Goal: Task Accomplishment & Management: Complete application form

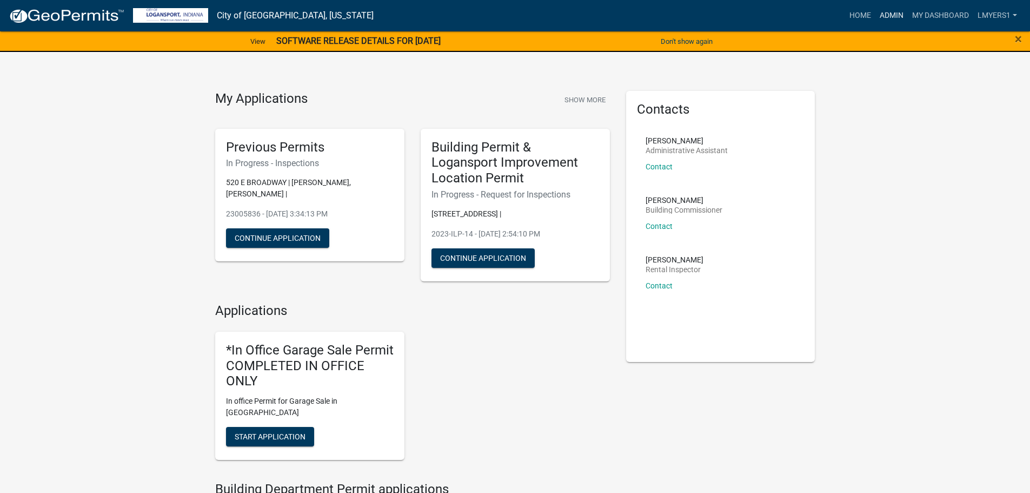
click at [897, 14] on link "Admin" at bounding box center [892, 15] width 32 height 21
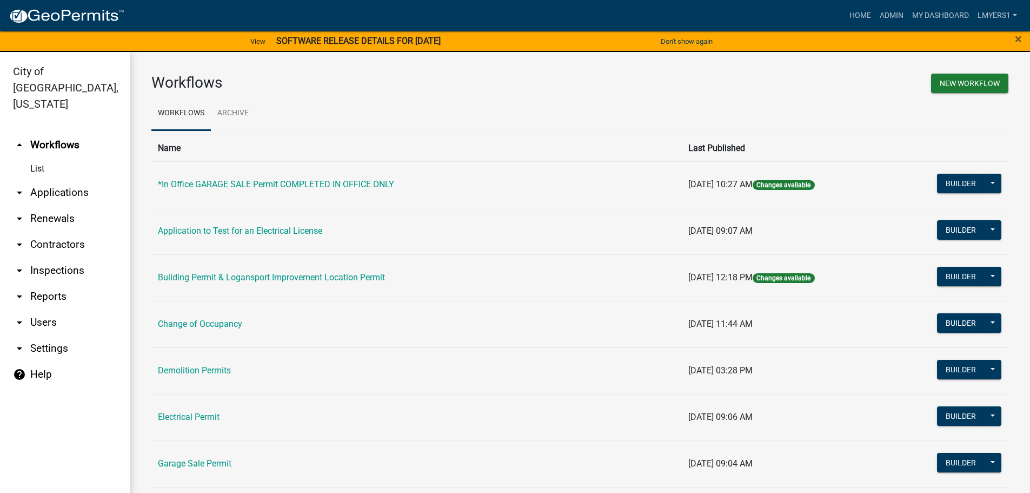
click at [66, 232] on link "arrow_drop_down Contractors" at bounding box center [65, 245] width 130 height 26
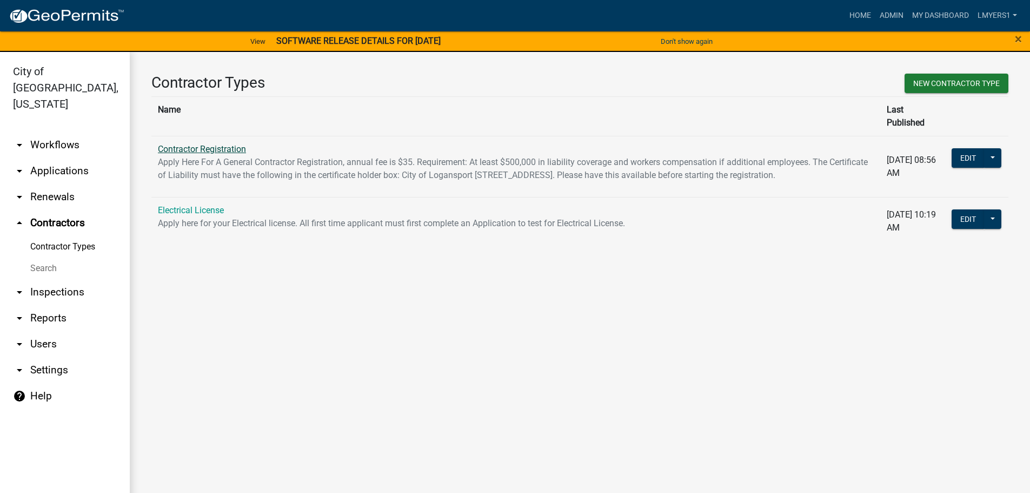
click at [190, 144] on link "Contractor Registration" at bounding box center [202, 149] width 88 height 10
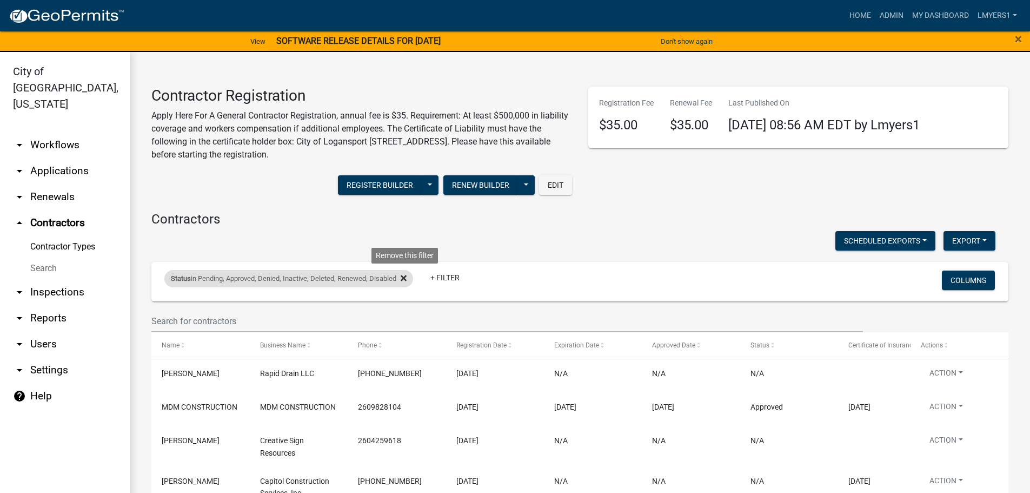
click at [407, 275] on icon at bounding box center [404, 278] width 6 height 9
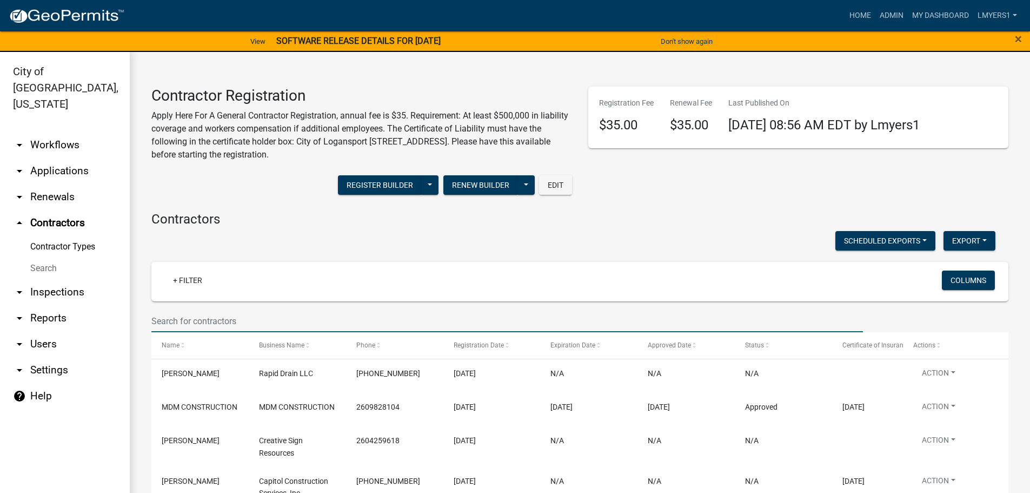
click at [216, 319] on input "text" at bounding box center [507, 321] width 712 height 22
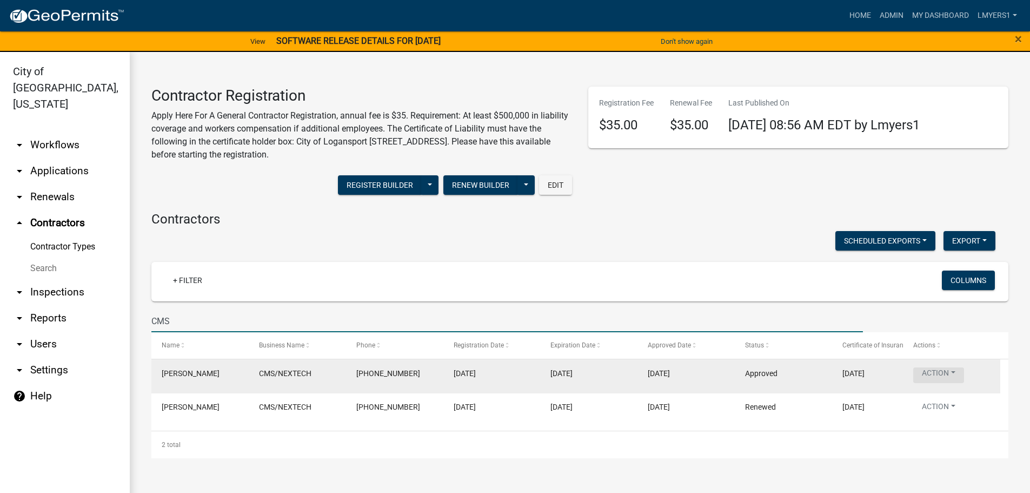
type input "CMS"
click at [941, 372] on button "Action" at bounding box center [939, 375] width 51 height 16
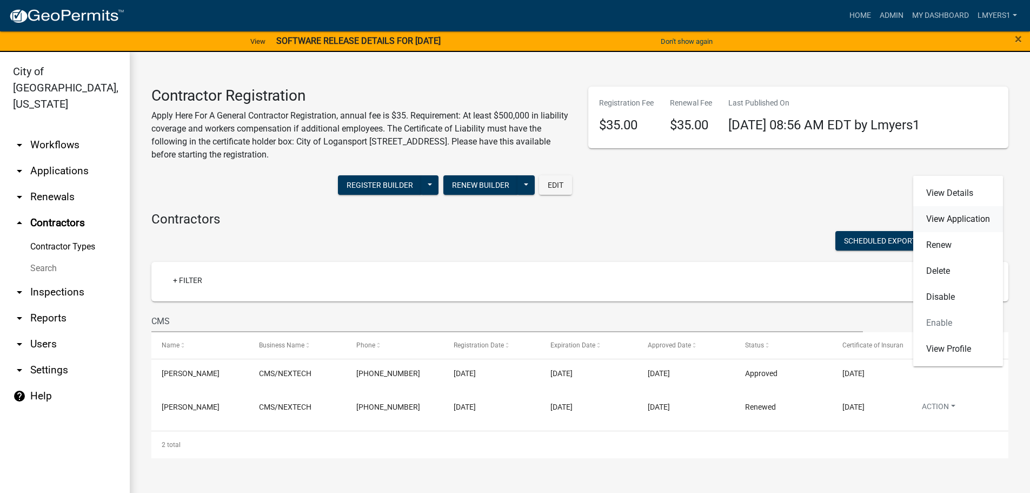
click at [964, 220] on link "View Application" at bounding box center [959, 219] width 90 height 26
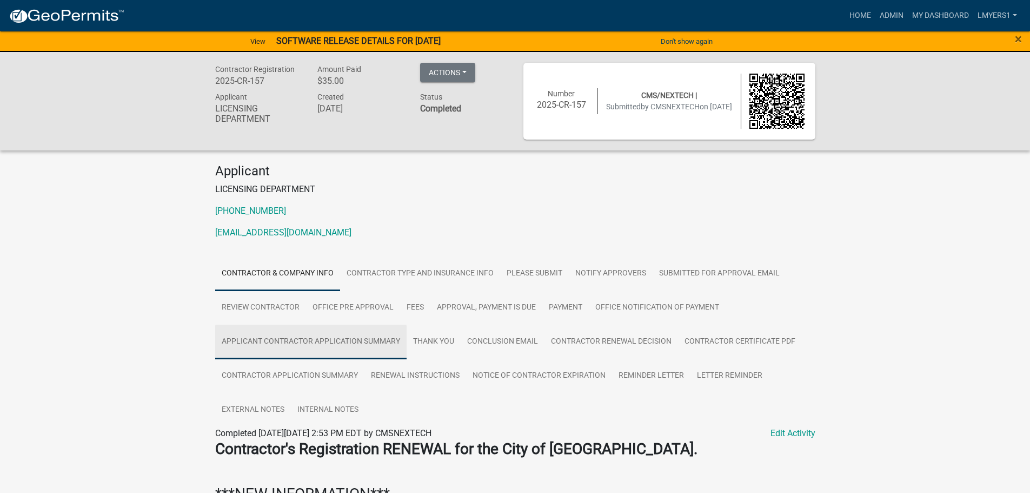
click at [323, 345] on link "Applicant Contractor Application Summary" at bounding box center [310, 342] width 191 height 35
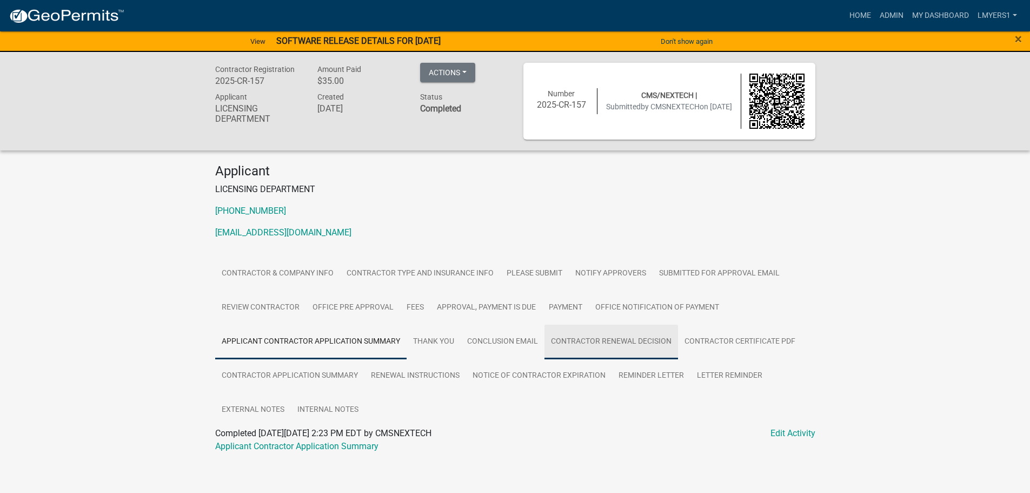
click at [564, 347] on link "Contractor Renewal Decision" at bounding box center [612, 342] width 134 height 35
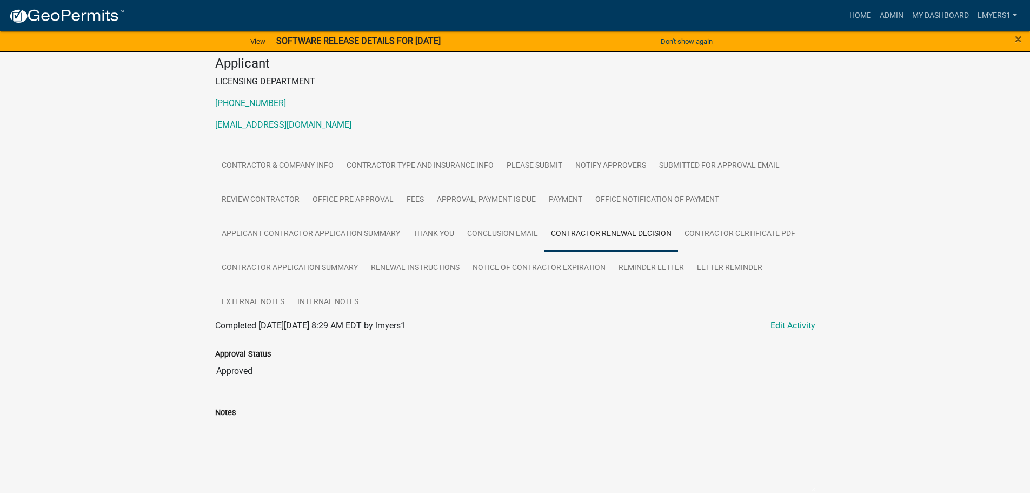
scroll to position [108, 0]
click at [794, 326] on link "Edit Activity" at bounding box center [793, 325] width 45 height 13
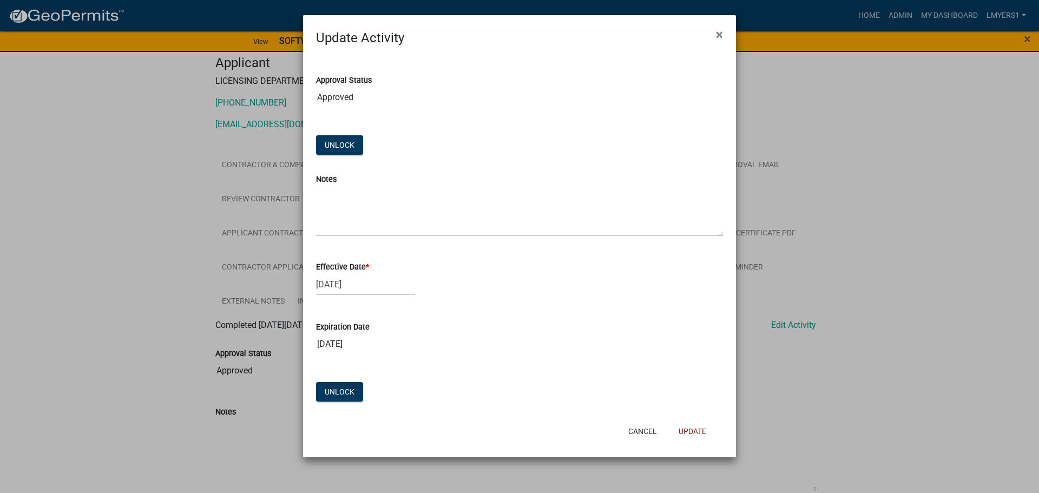
click at [338, 349] on input "08/28/2026" at bounding box center [519, 344] width 407 height 22
click at [328, 343] on input "08/28/2026" at bounding box center [519, 344] width 407 height 22
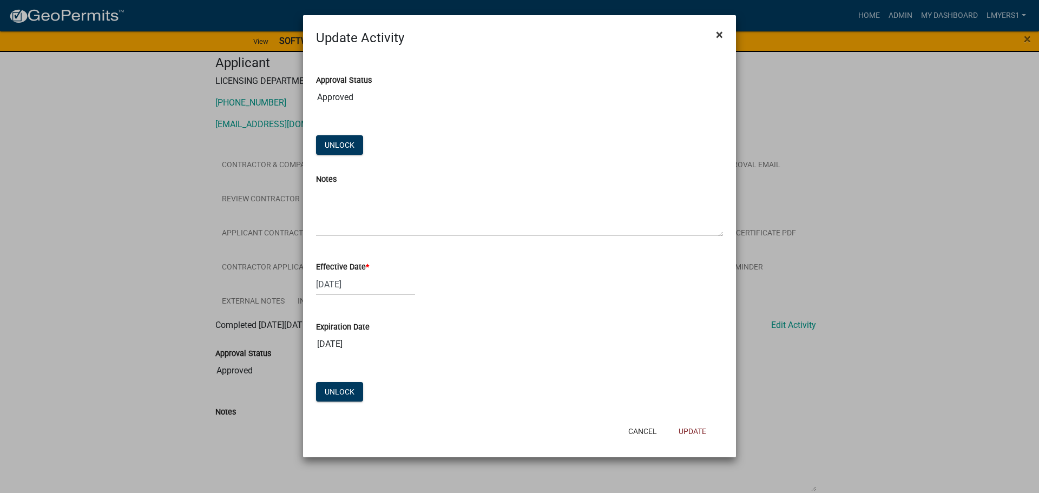
click at [716, 40] on span "×" at bounding box center [719, 34] width 7 height 15
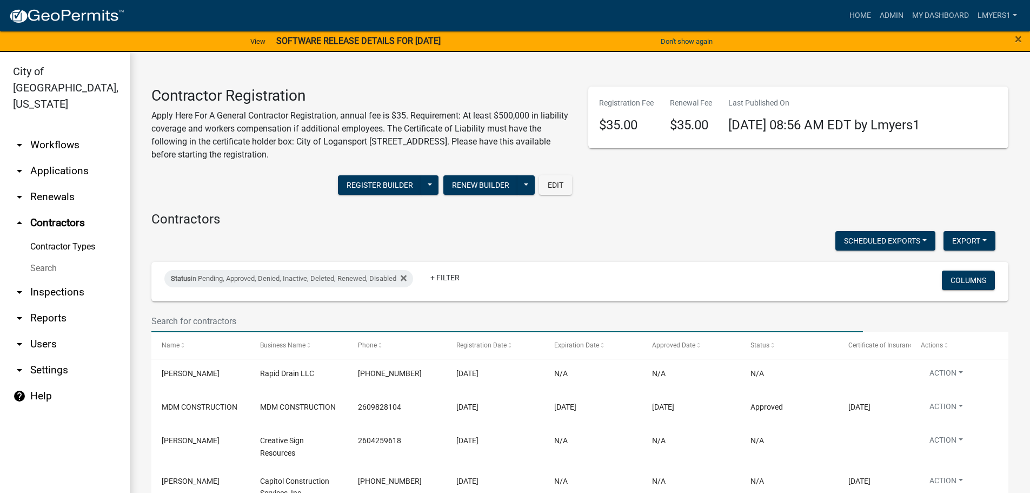
click at [295, 320] on input "text" at bounding box center [507, 321] width 712 height 22
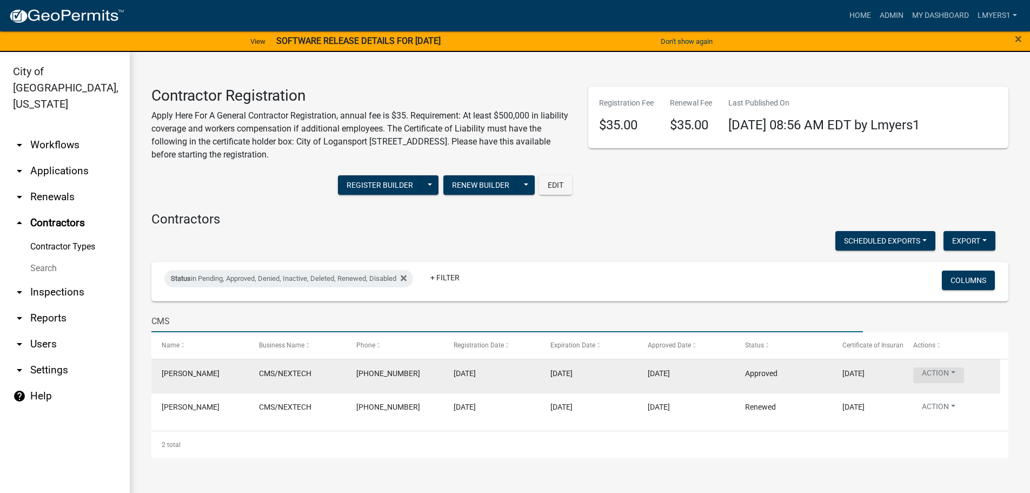
type input "CMS"
click at [947, 371] on button "Action" at bounding box center [939, 375] width 51 height 16
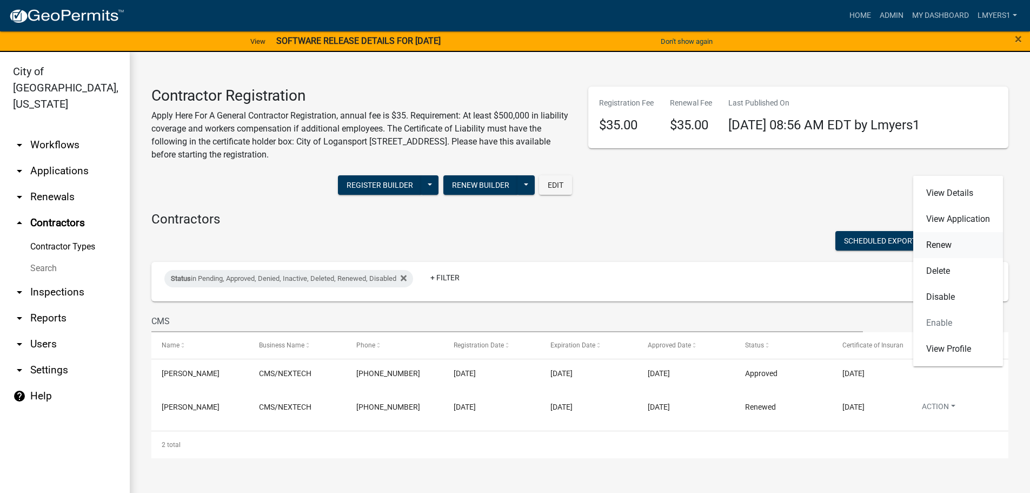
click at [942, 249] on link "Renew" at bounding box center [959, 245] width 90 height 26
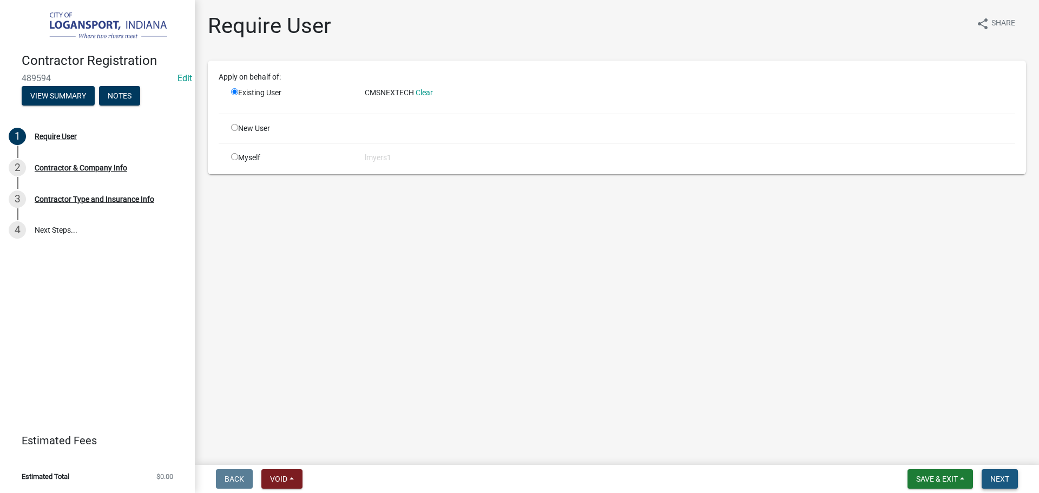
click at [996, 484] on button "Next" at bounding box center [999, 478] width 36 height 19
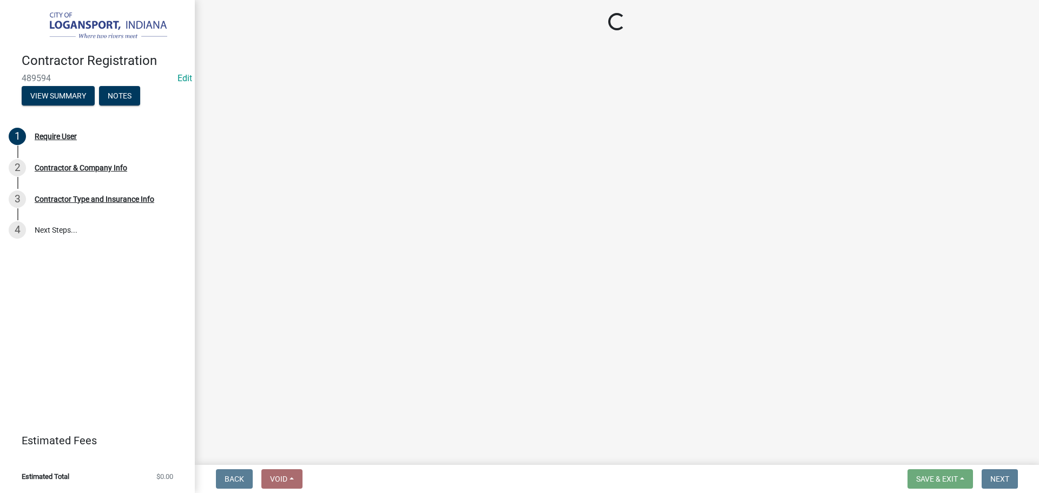
select select "FL"
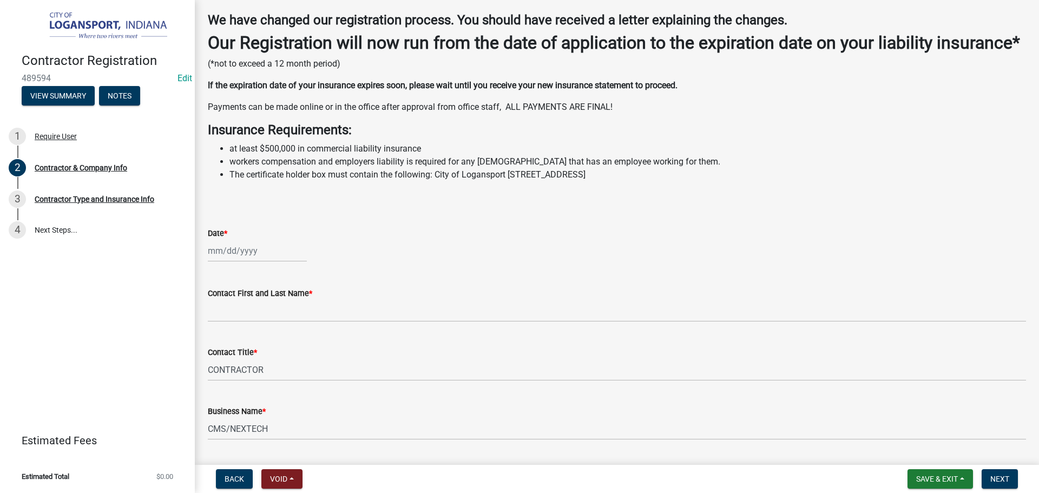
scroll to position [162, 0]
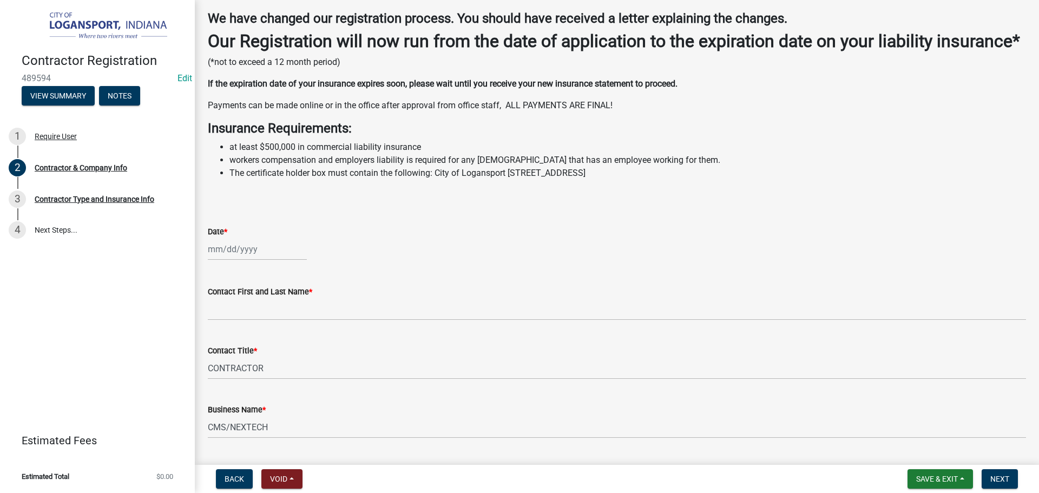
select select "10"
select select "2025"
click at [261, 260] on div "Jan Feb Mar Apr May Jun Jul Aug Sep Oct Nov Dec 1525 1526 1527 1528 1529 1530 1…" at bounding box center [257, 249] width 99 height 22
click at [227, 260] on input "Date *" at bounding box center [257, 249] width 99 height 22
type input "09/30/2025"
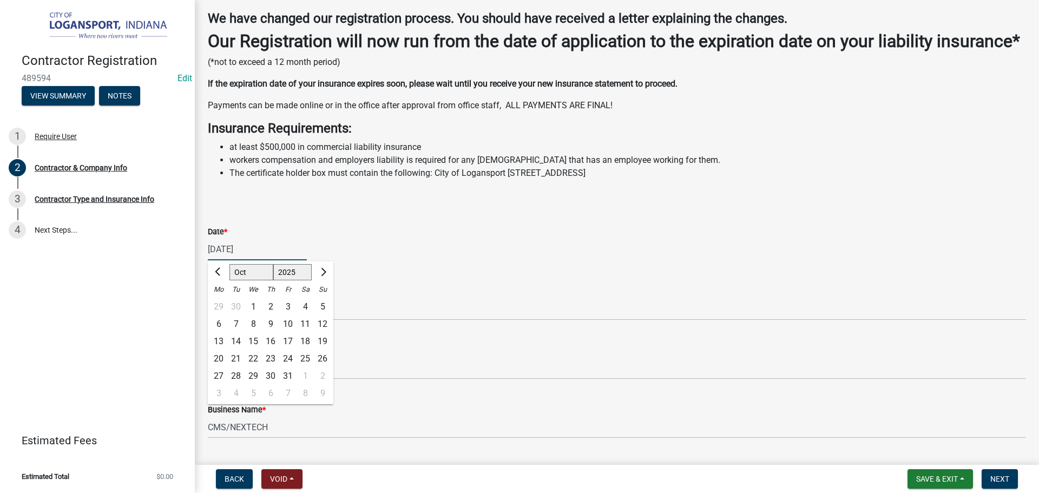
click at [318, 238] on div "Date *" at bounding box center [617, 231] width 818 height 13
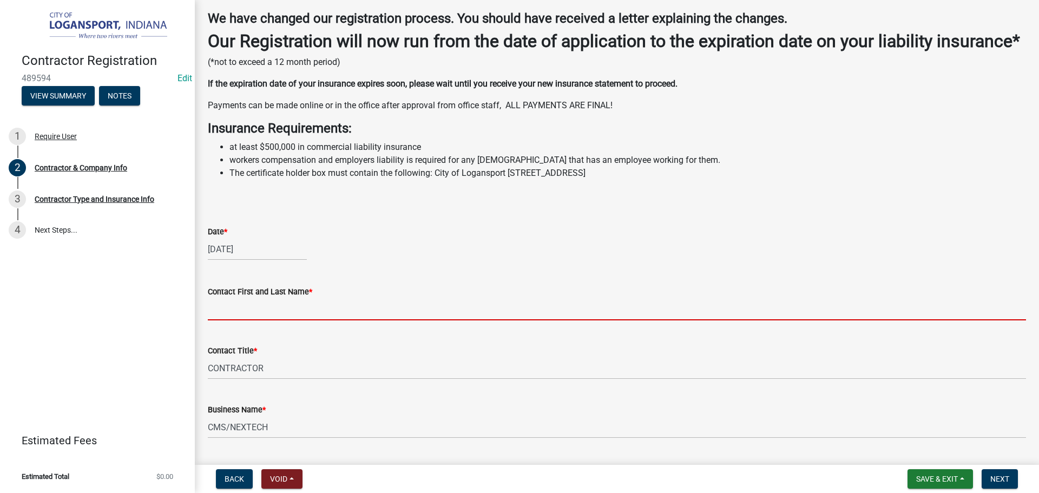
click at [262, 320] on input "Contact First and Last Name *" at bounding box center [617, 309] width 818 height 22
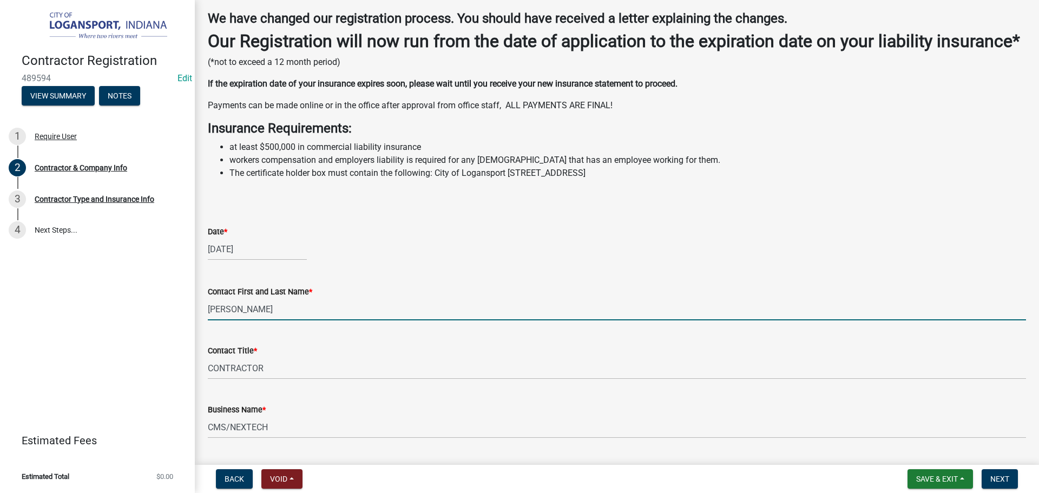
type input "DAVID GRZECH"
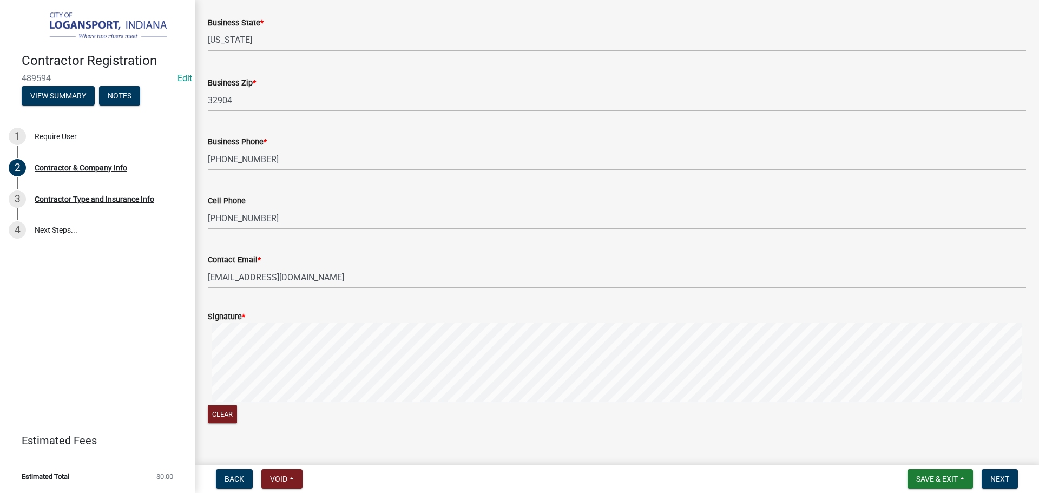
scroll to position [836, 0]
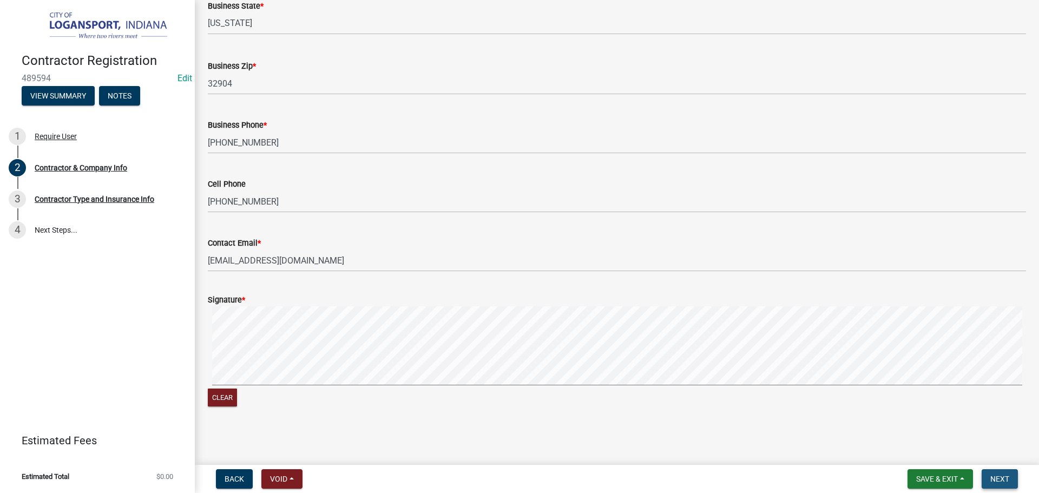
click at [1007, 475] on span "Next" at bounding box center [999, 478] width 19 height 9
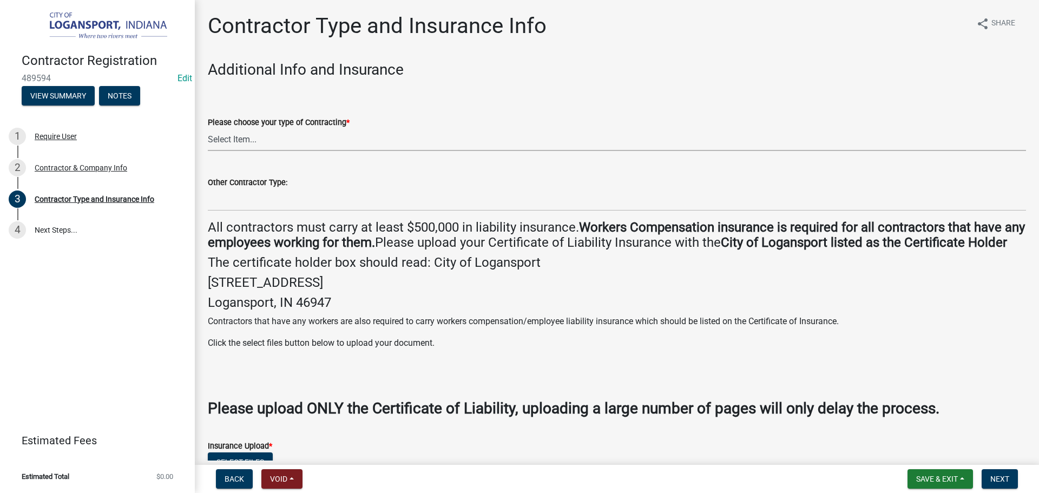
click at [257, 145] on select "Select Item... Plumber General HVAC Other Roofer Tree Service Demolition" at bounding box center [617, 140] width 818 height 22
click at [208, 129] on select "Select Item... Plumber General HVAC Other Roofer Tree Service Demolition" at bounding box center [617, 140] width 818 height 22
select select "6ed46f1b-89b7-48af-a87c-a0d63f2447d2"
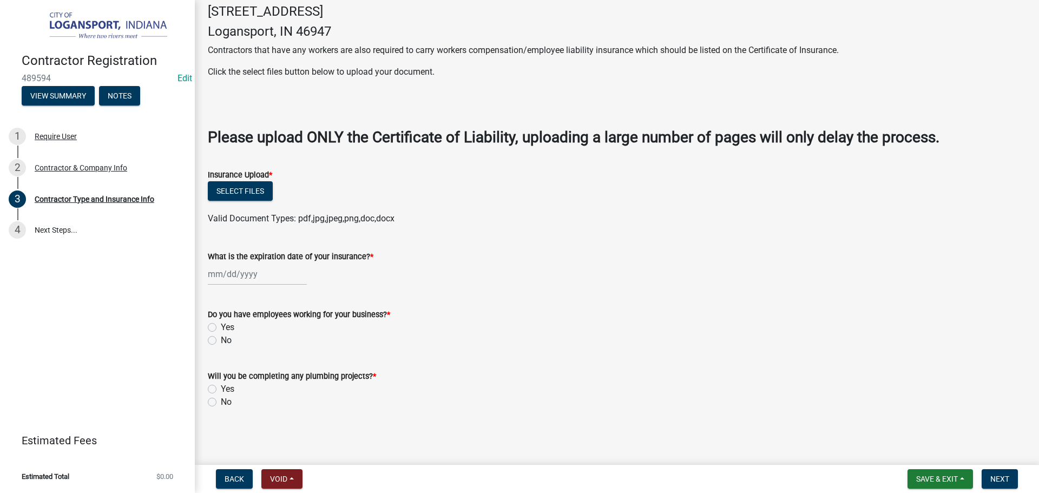
scroll to position [287, 0]
click at [226, 277] on div at bounding box center [257, 274] width 99 height 22
select select "10"
click at [303, 296] on select "1525 1526 1527 1528 1529 1530 1531 1532 1533 1534 1535 1536 1537 1538 1539 1540…" at bounding box center [292, 297] width 39 height 16
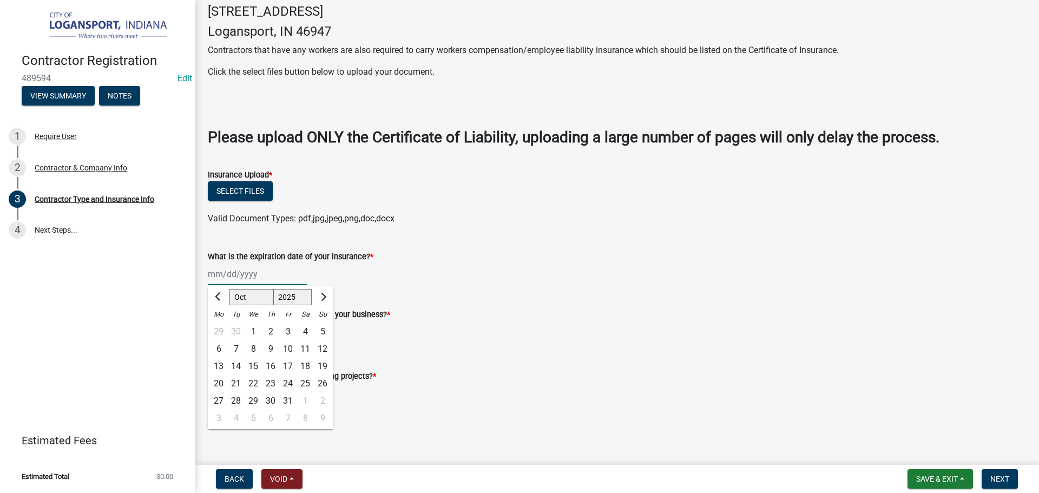
select select "2026"
click at [273, 289] on select "1525 1526 1527 1528 1529 1530 1531 1532 1533 1534 1535 1536 1537 1538 1539 1540…" at bounding box center [292, 297] width 39 height 16
click at [272, 327] on div "1" at bounding box center [270, 331] width 17 height 17
type input "10/01/2026"
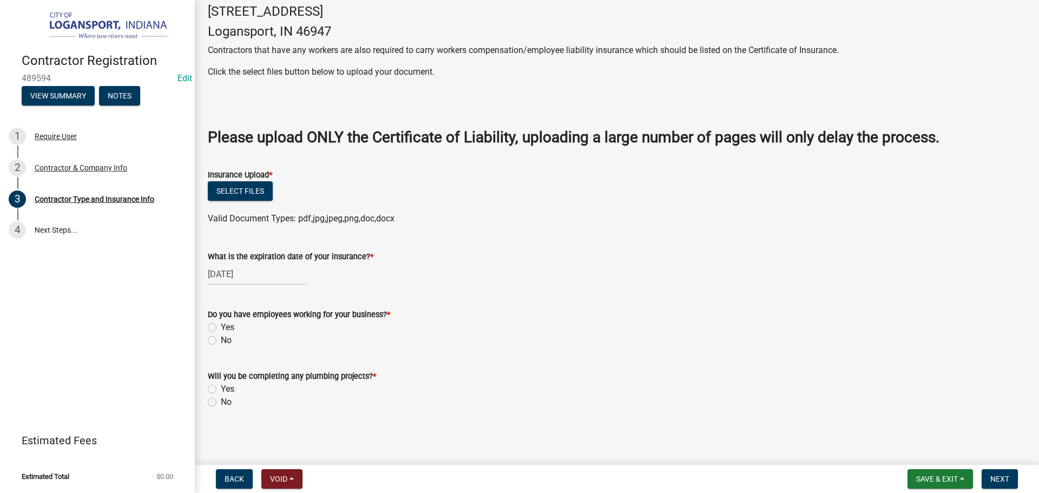
click at [221, 338] on label "No" at bounding box center [226, 340] width 11 height 13
click at [221, 338] on input "No" at bounding box center [224, 337] width 7 height 7
radio input "true"
click at [221, 400] on label "No" at bounding box center [226, 401] width 11 height 13
click at [221, 400] on input "No" at bounding box center [224, 398] width 7 height 7
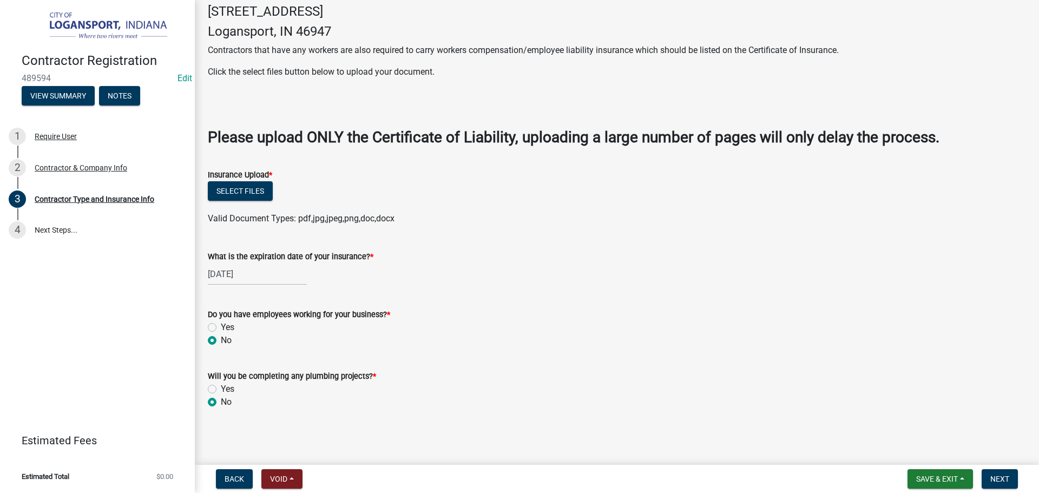
radio input "true"
click at [1007, 479] on span "Next" at bounding box center [999, 478] width 19 height 9
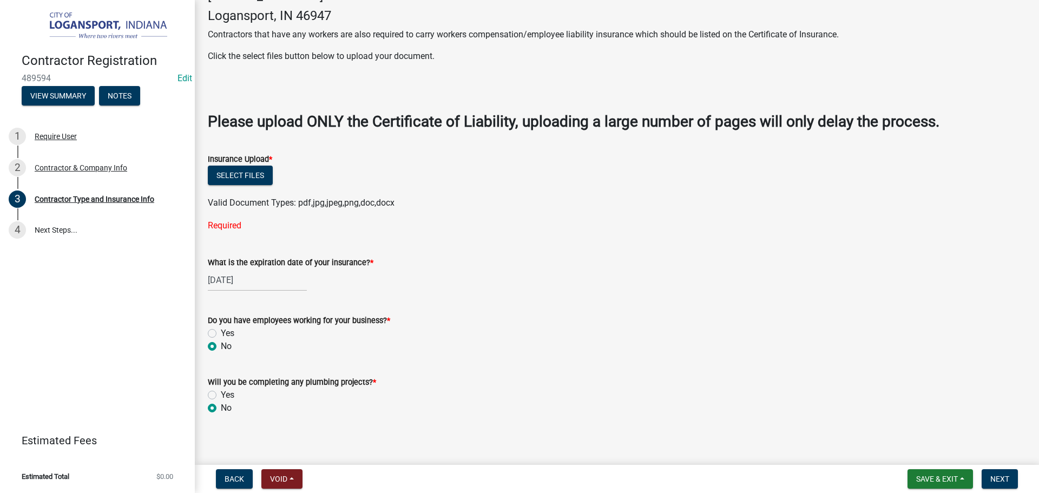
click at [239, 163] on label "Insurance Upload *" at bounding box center [240, 160] width 64 height 8
click at [239, 185] on button "Select files" at bounding box center [240, 175] width 65 height 19
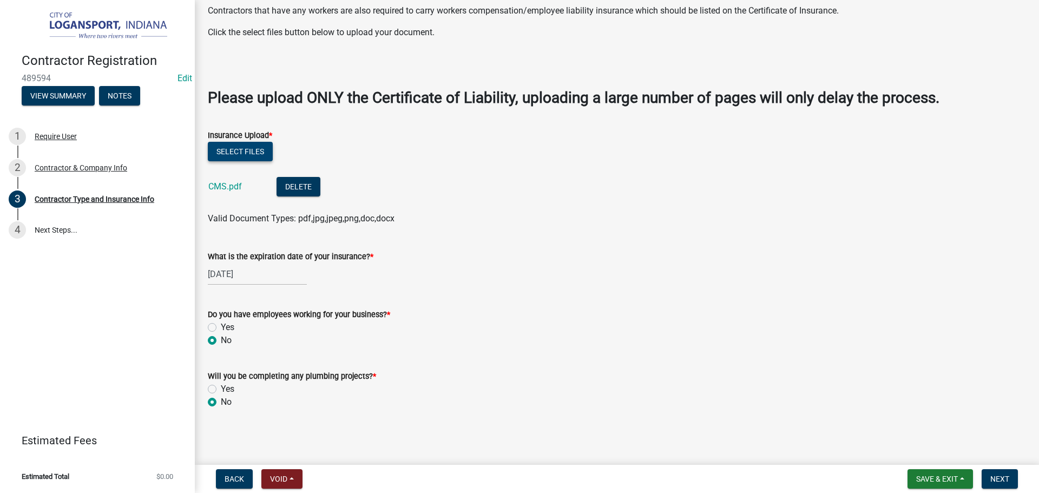
scroll to position [326, 0]
click at [219, 184] on link "CMS.pdf" at bounding box center [225, 186] width 34 height 10
click at [1007, 479] on span "Next" at bounding box center [999, 478] width 19 height 9
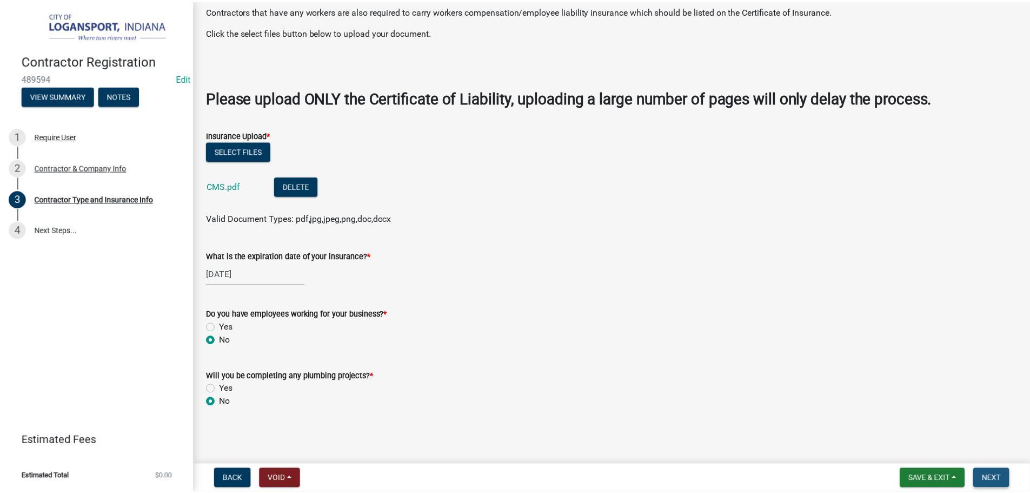
scroll to position [0, 0]
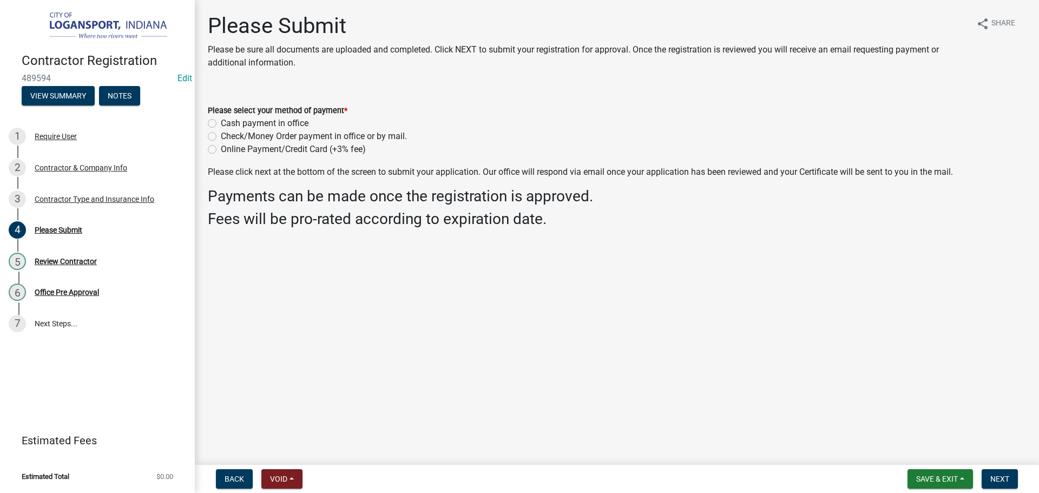
click at [221, 145] on label "Online Payment/Credit Card (+3% fee)" at bounding box center [293, 149] width 145 height 13
click at [221, 145] on input "Online Payment/Credit Card (+3% fee)" at bounding box center [224, 146] width 7 height 7
radio input "true"
click at [997, 478] on span "Next" at bounding box center [999, 478] width 19 height 9
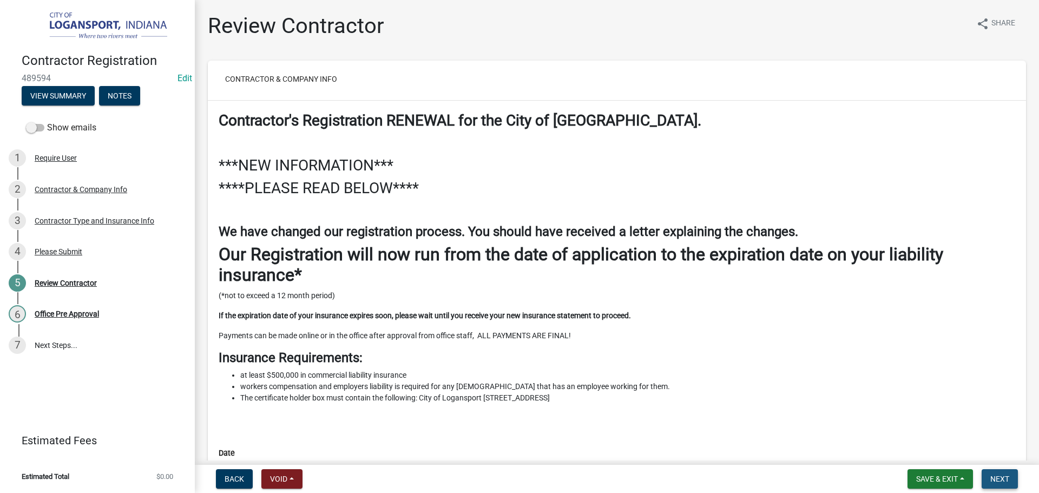
click at [991, 478] on span "Next" at bounding box center [999, 478] width 19 height 9
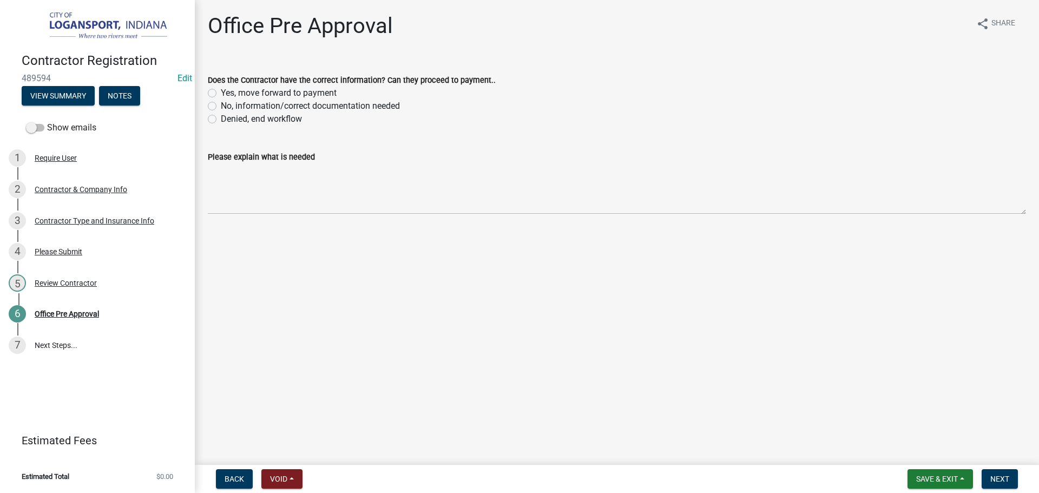
click at [206, 84] on div "Does the Contractor have the correct information? Can they proceed to payment..…" at bounding box center [617, 93] width 834 height 65
click at [221, 90] on label "Yes, move forward to payment" at bounding box center [279, 93] width 116 height 13
click at [221, 90] on input "Yes, move forward to payment" at bounding box center [224, 90] width 7 height 7
radio input "true"
click at [999, 474] on span "Next" at bounding box center [999, 478] width 19 height 9
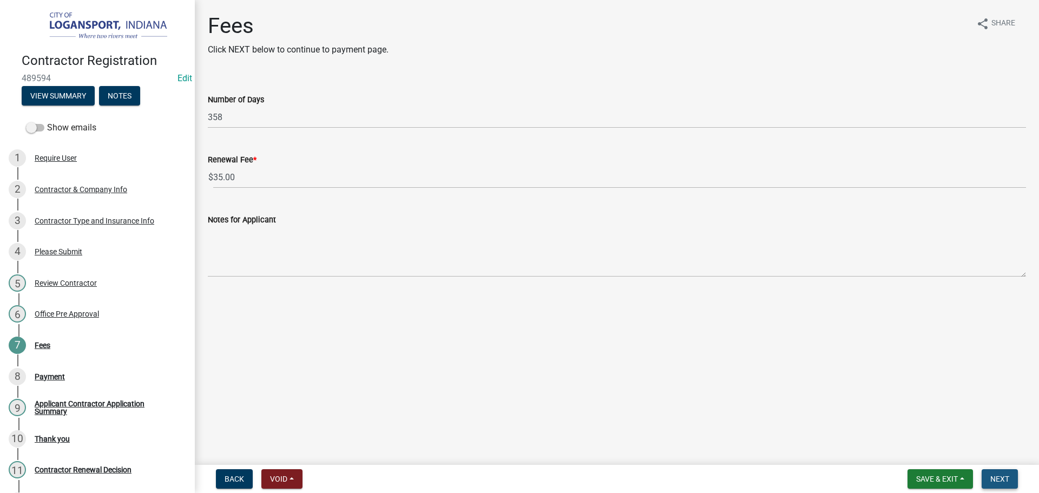
click at [992, 473] on button "Next" at bounding box center [999, 478] width 36 height 19
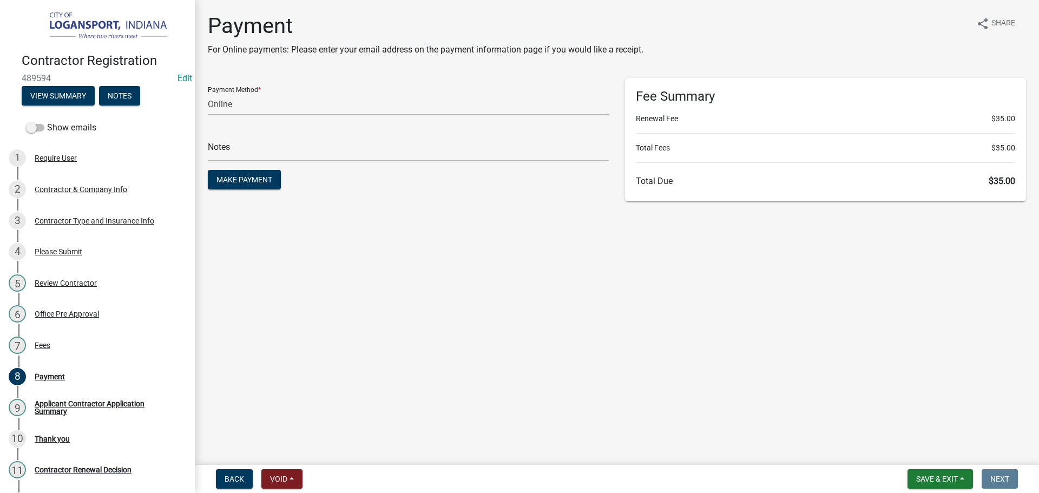
click at [232, 108] on select "Credit Card POS Check Cash Online" at bounding box center [408, 104] width 401 height 22
select select "0: 2"
click at [208, 93] on select "Credit Card POS Check Cash Online" at bounding box center [408, 104] width 401 height 22
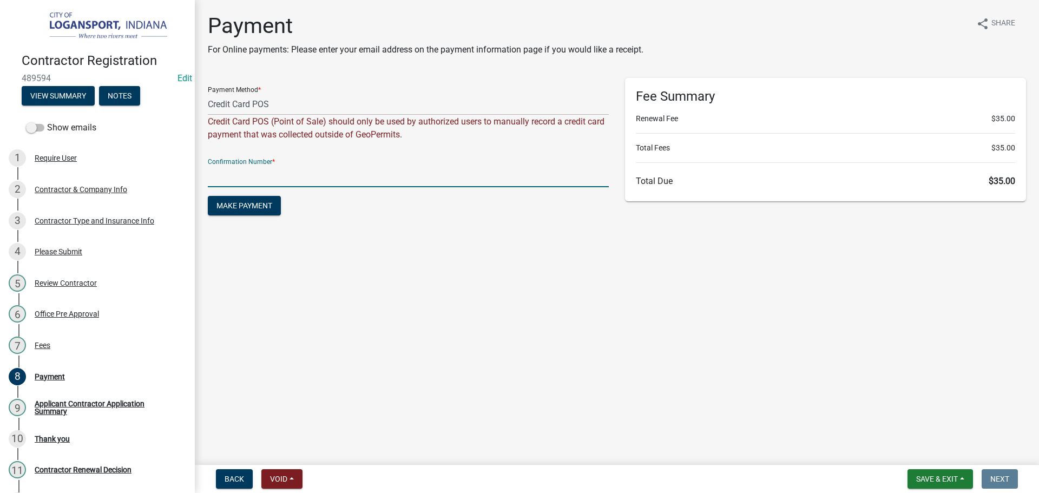
click at [248, 180] on input "text" at bounding box center [408, 176] width 401 height 22
type input "15081445"
click at [252, 204] on span "Make Payment" at bounding box center [244, 205] width 56 height 9
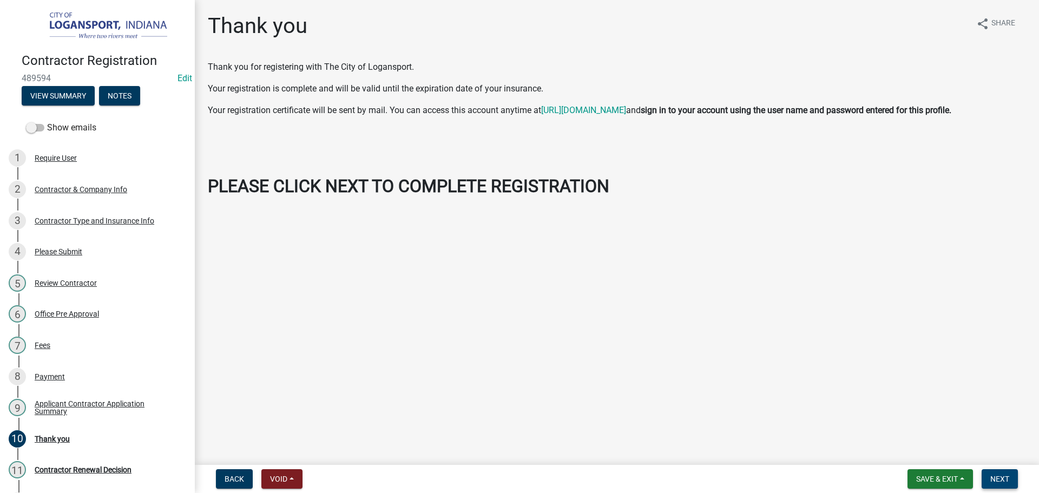
click at [996, 474] on span "Next" at bounding box center [999, 478] width 19 height 9
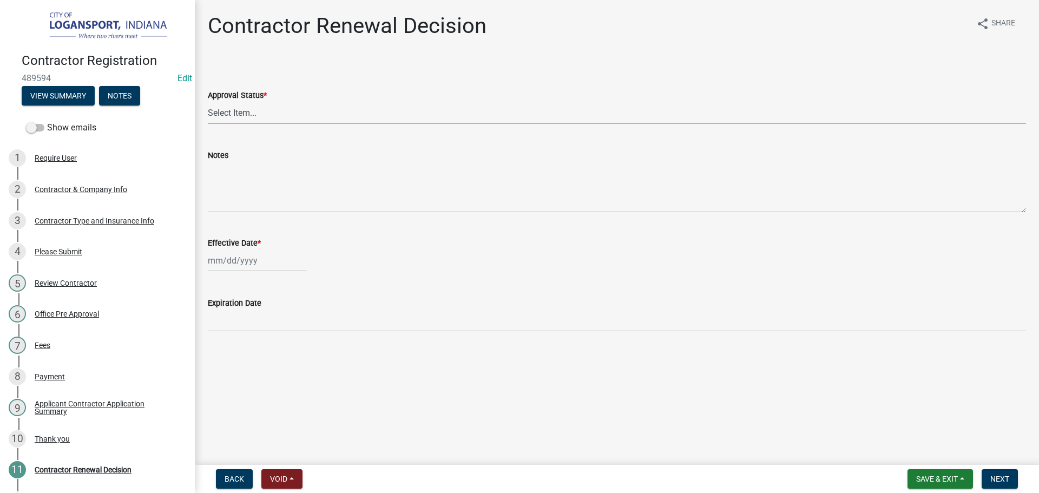
click at [305, 111] on select "Select Item... Approved Denied" at bounding box center [617, 113] width 818 height 22
click at [208, 102] on select "Select Item... Approved Denied" at bounding box center [617, 113] width 818 height 22
select select "30db8998-795d-4bbe-8e49-f1ade8865815"
select select "10"
select select "2025"
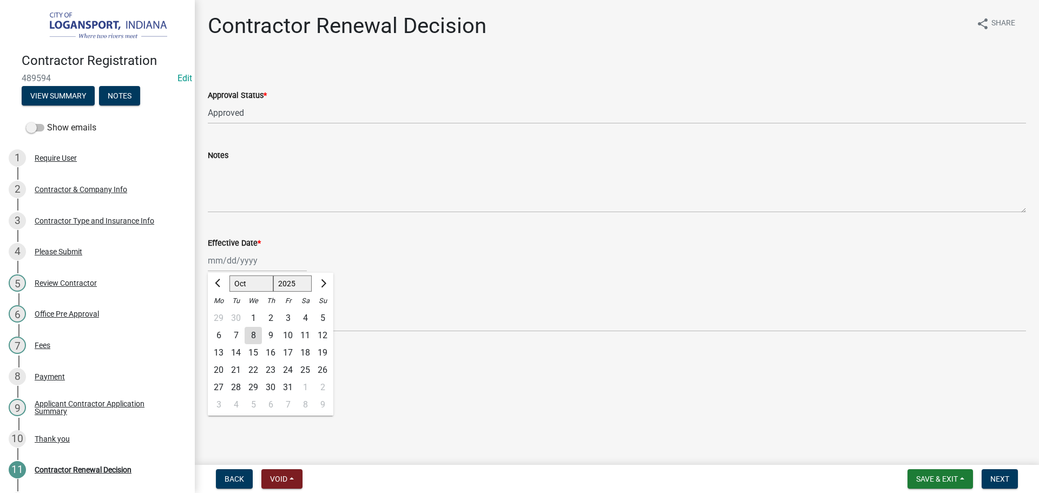
click at [250, 262] on div "Jan Feb Mar Apr May Jun Jul Aug Sep Oct Nov Dec 1525 1526 1527 1528 1529 1530 1…" at bounding box center [257, 260] width 99 height 22
click at [248, 336] on div "8" at bounding box center [252, 335] width 17 height 17
type input "10/08/2025"
click at [241, 262] on div "10/08/2025" at bounding box center [257, 260] width 99 height 22
select select "10"
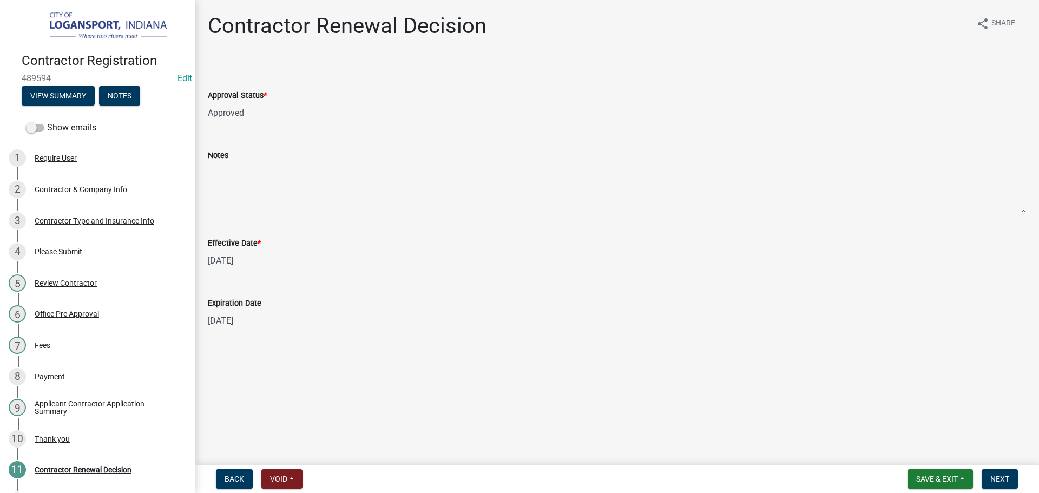
select select "2025"
click at [216, 336] on div "6" at bounding box center [218, 335] width 17 height 17
type input "10/06/2025"
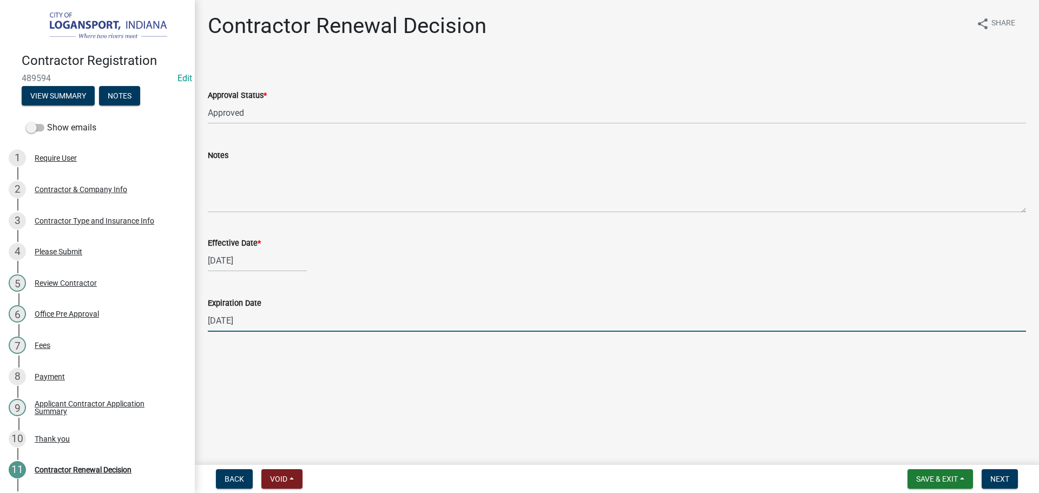
click at [289, 327] on input "12/31/2025" at bounding box center [617, 320] width 818 height 22
click at [288, 327] on input "12/31/2025" at bounding box center [617, 320] width 818 height 22
type input "10/01/2026"
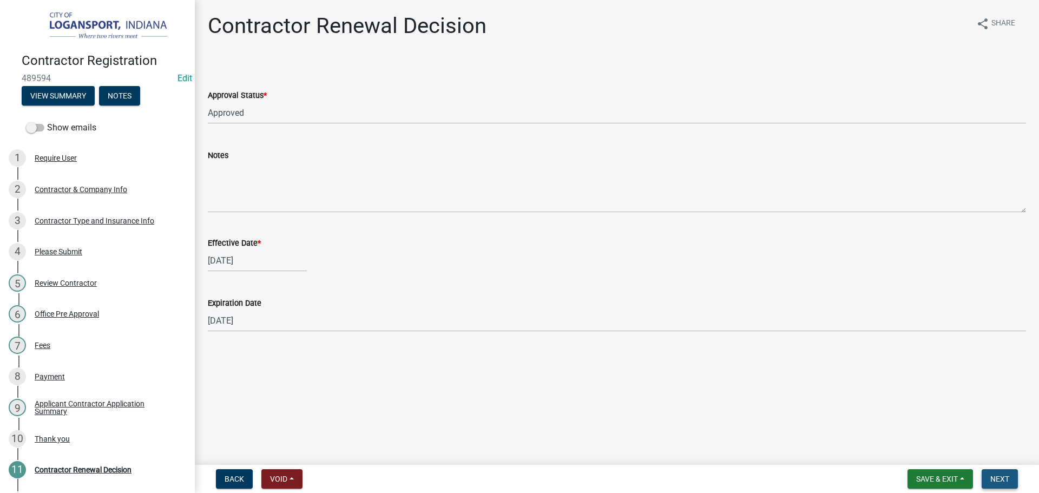
click at [1002, 477] on span "Next" at bounding box center [999, 478] width 19 height 9
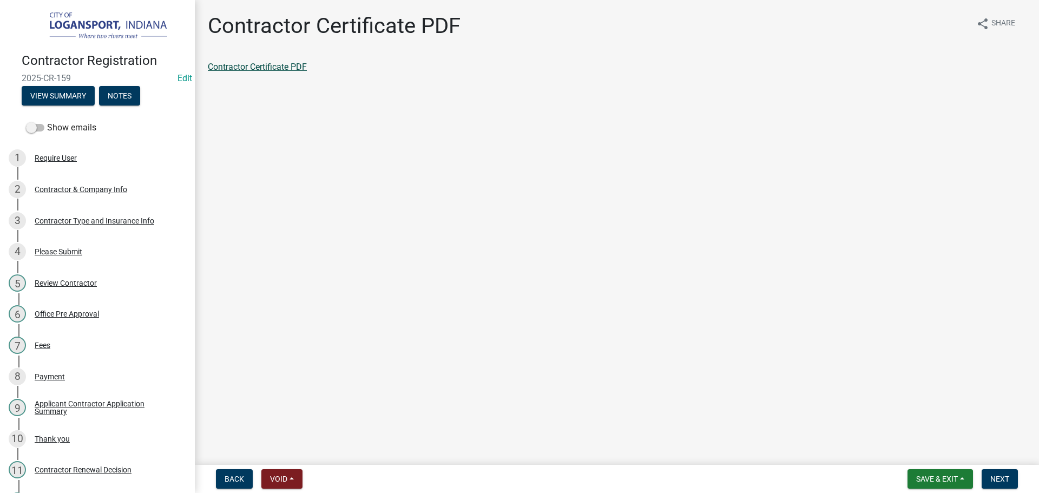
click at [232, 65] on link "Contractor Certificate PDF" at bounding box center [257, 67] width 99 height 10
click at [992, 479] on span "Next" at bounding box center [999, 478] width 19 height 9
click at [998, 475] on span "Next" at bounding box center [999, 478] width 19 height 9
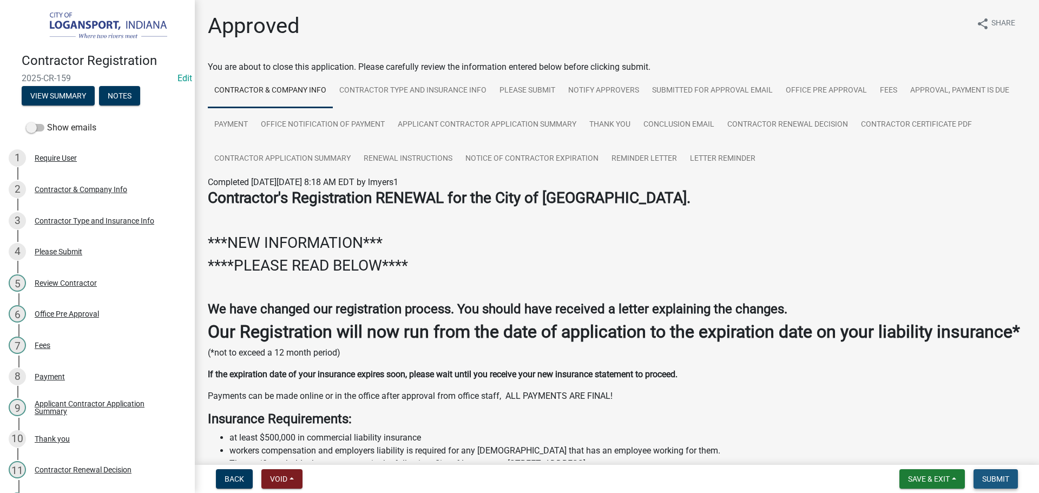
click at [998, 475] on span "Submit" at bounding box center [995, 478] width 27 height 9
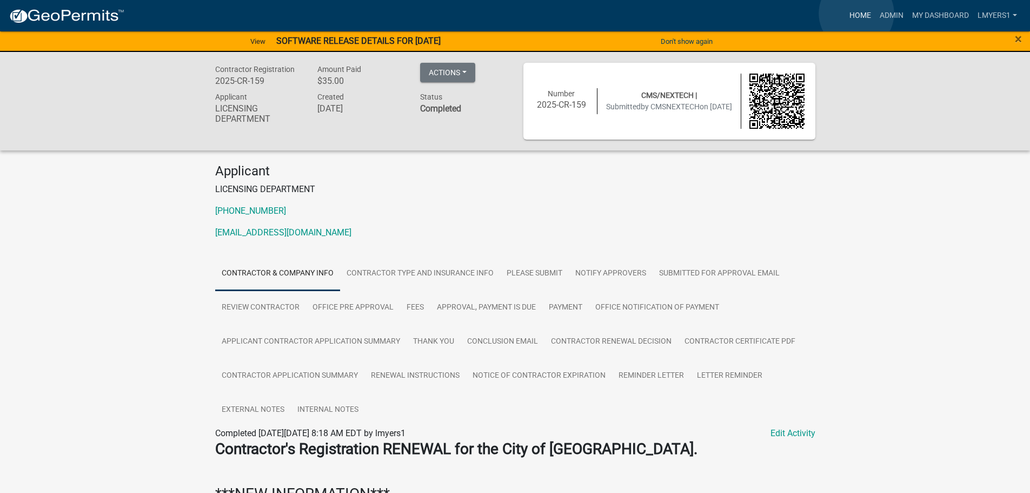
click at [857, 14] on link "Home" at bounding box center [860, 15] width 30 height 21
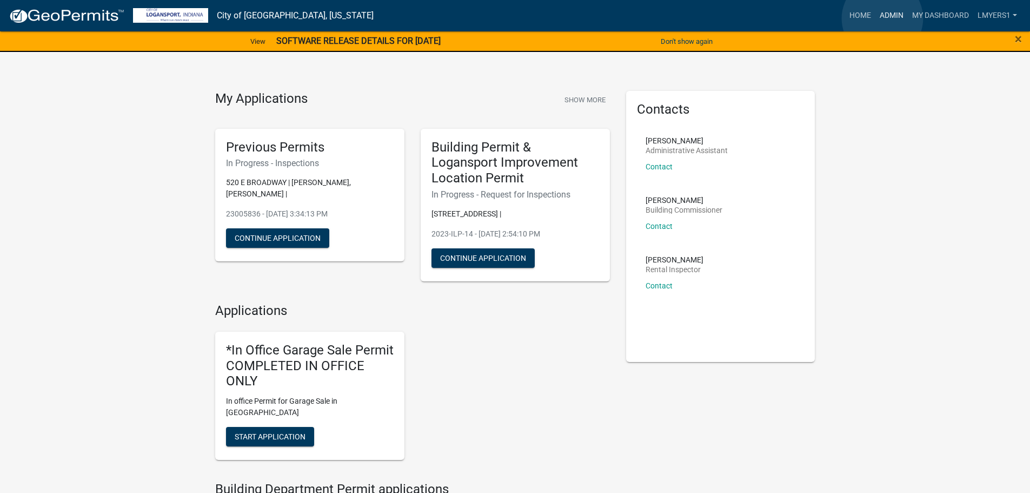
click at [883, 18] on link "Admin" at bounding box center [892, 15] width 32 height 21
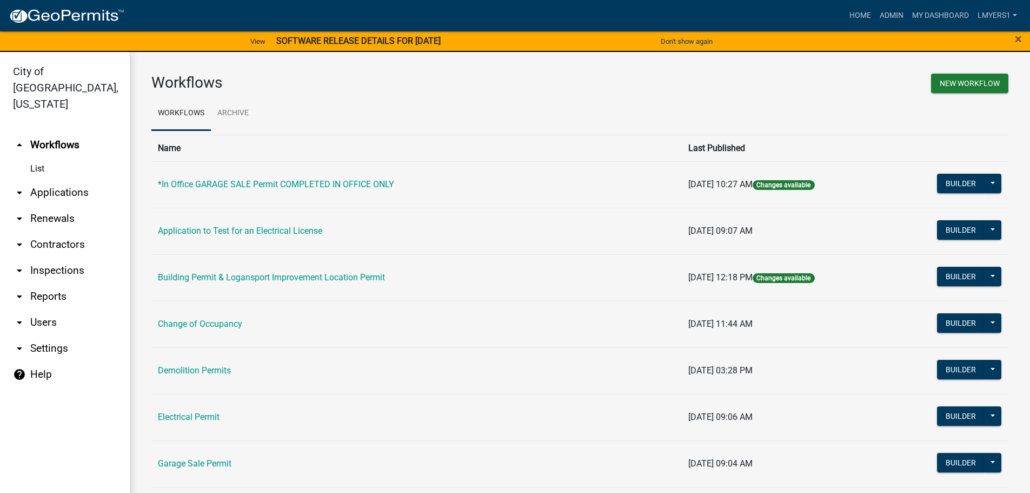
click at [55, 180] on link "arrow_drop_down Applications" at bounding box center [65, 193] width 130 height 26
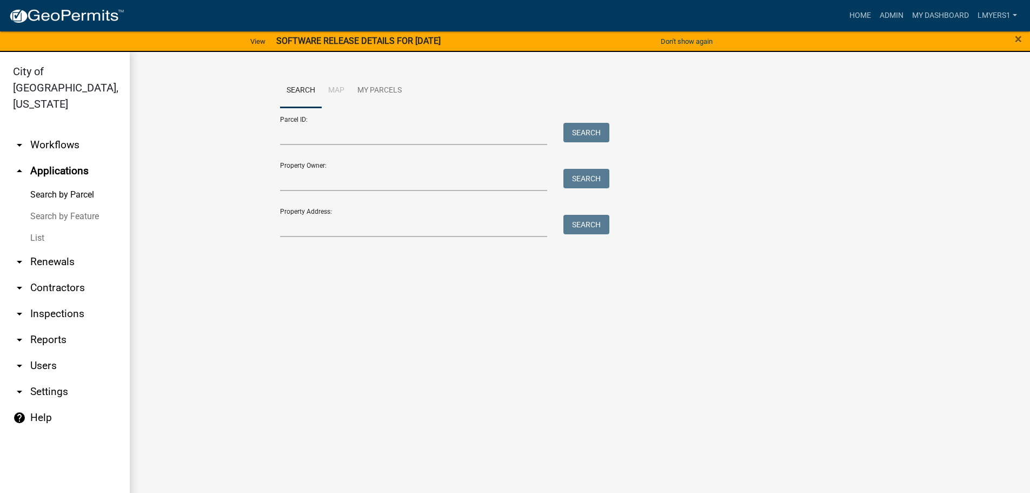
click at [49, 132] on link "arrow_drop_down Workflows" at bounding box center [65, 145] width 130 height 26
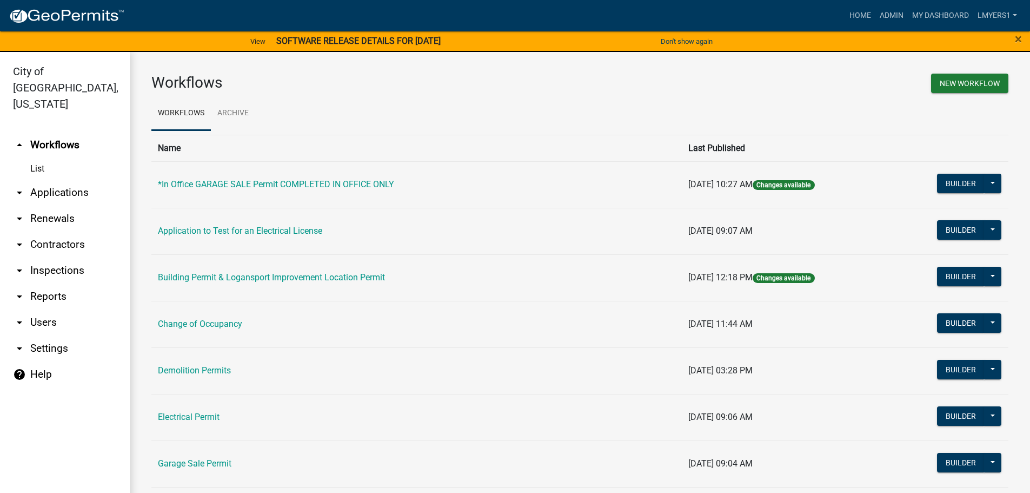
click at [34, 158] on link "List" at bounding box center [65, 169] width 130 height 22
click at [41, 158] on link "List" at bounding box center [65, 169] width 130 height 22
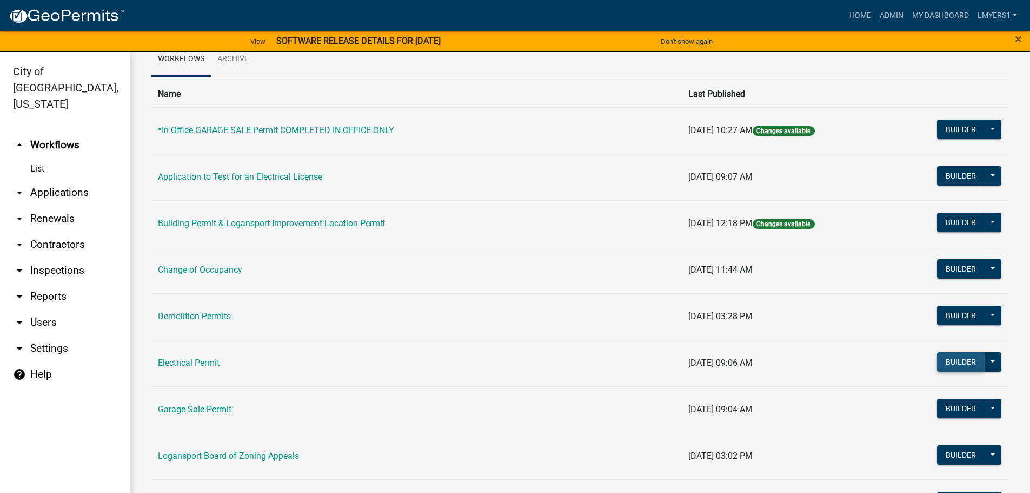
click at [947, 366] on button "Builder" at bounding box center [961, 361] width 48 height 19
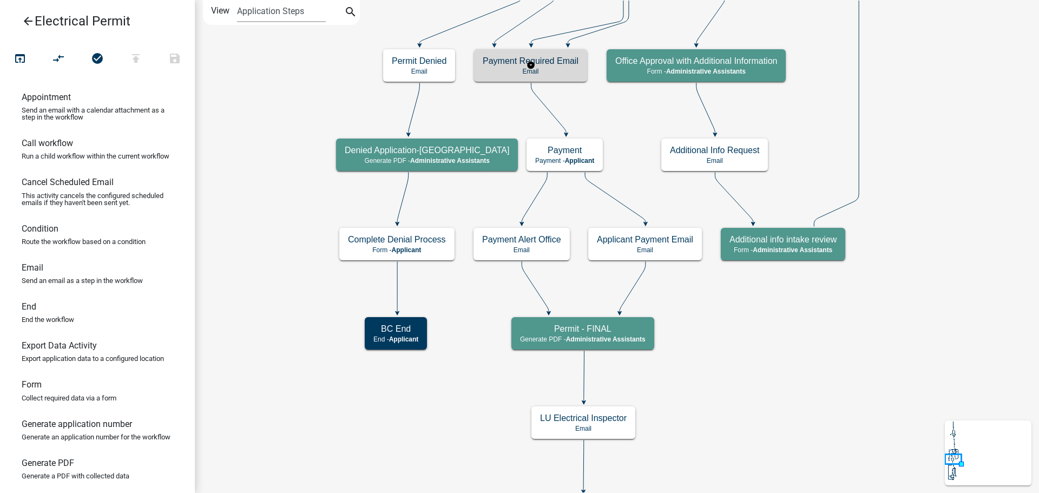
click at [521, 68] on p "Email" at bounding box center [531, 72] width 96 height 8
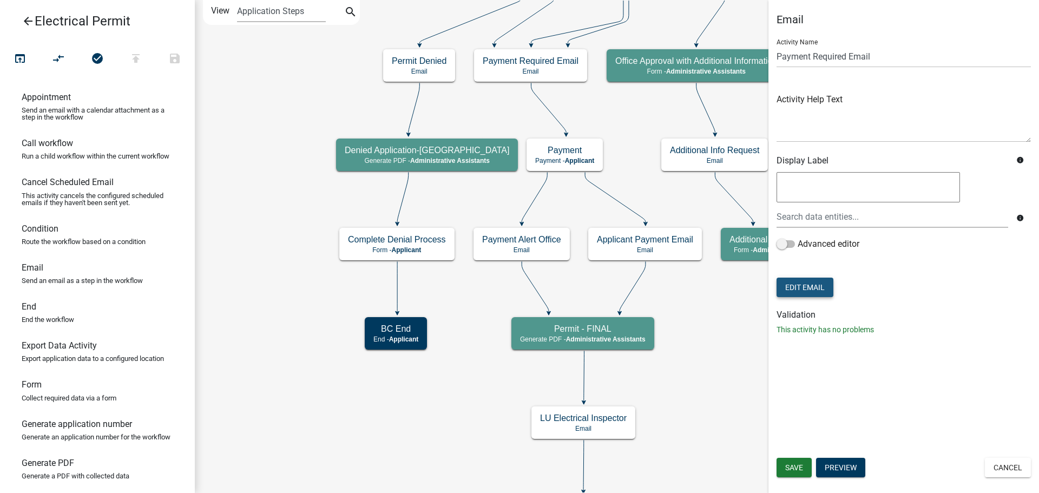
click at [798, 289] on button "Edit Email" at bounding box center [804, 286] width 57 height 19
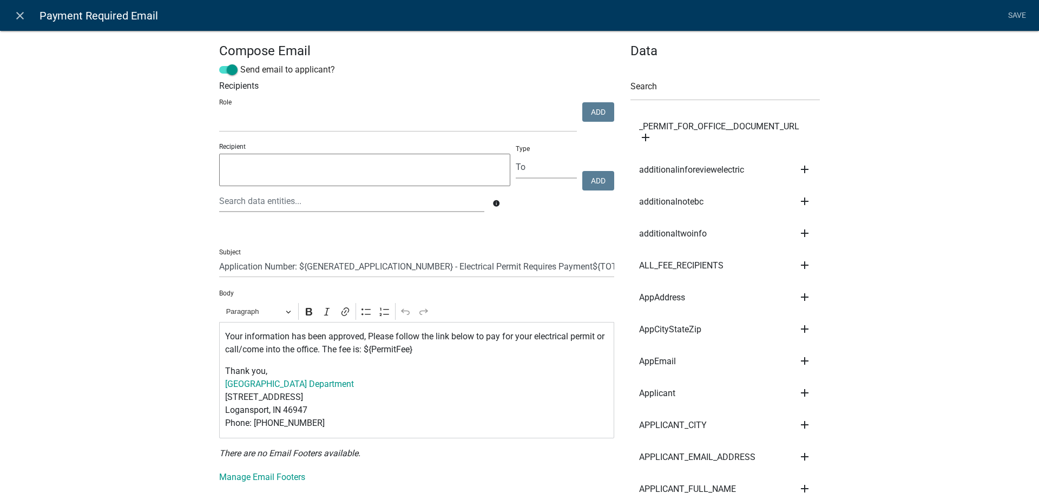
click at [236, 351] on p "Your information has been approved, Please follow the link below to pay for you…" at bounding box center [417, 343] width 384 height 26
click at [300, 347] on p "Your information has been approved, Please follow the link below to pay for you…" at bounding box center [417, 343] width 384 height 26
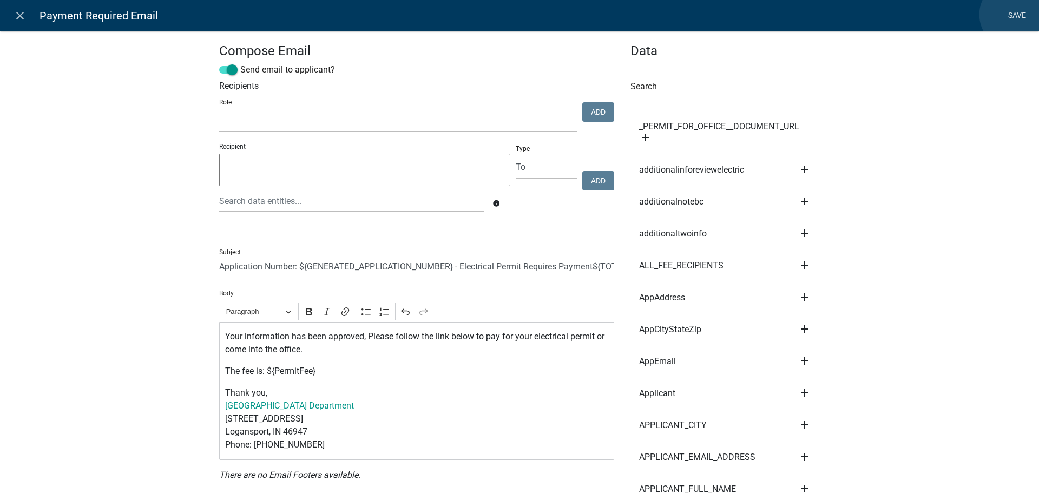
click at [1013, 15] on link "Save" at bounding box center [1016, 15] width 27 height 21
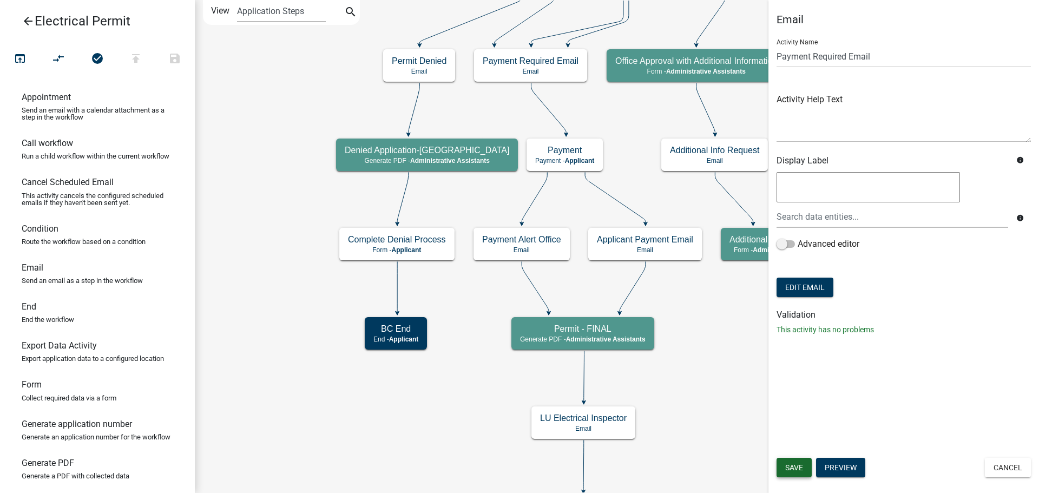
click at [791, 471] on span "Save" at bounding box center [794, 467] width 18 height 9
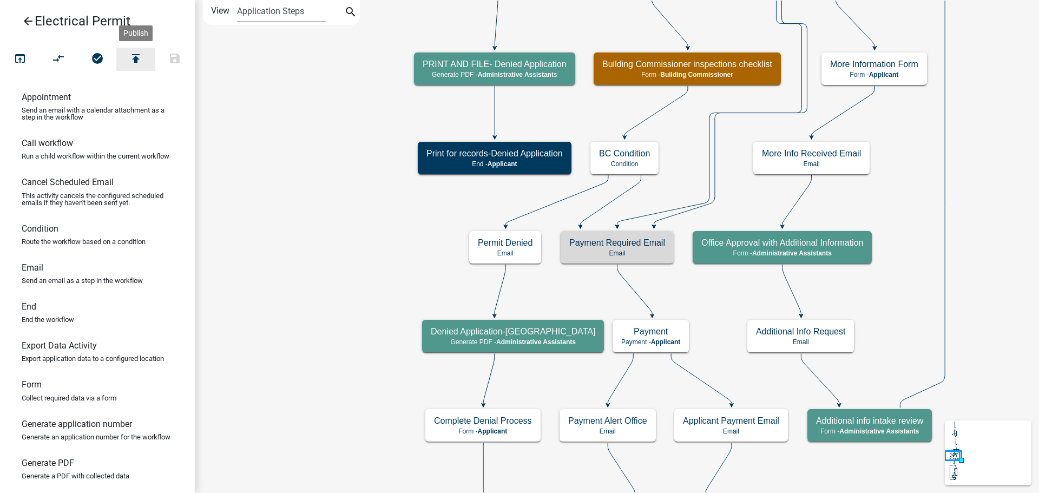
click at [136, 61] on icon "publish" at bounding box center [135, 59] width 13 height 15
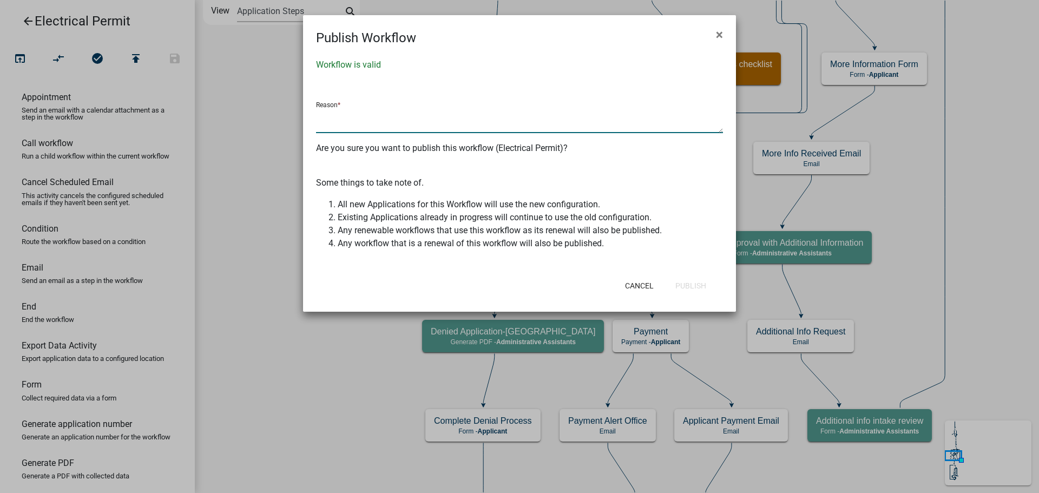
click at [359, 117] on textarea at bounding box center [519, 120] width 407 height 25
type textarea "email update"
click at [698, 283] on button "Publish" at bounding box center [690, 285] width 48 height 19
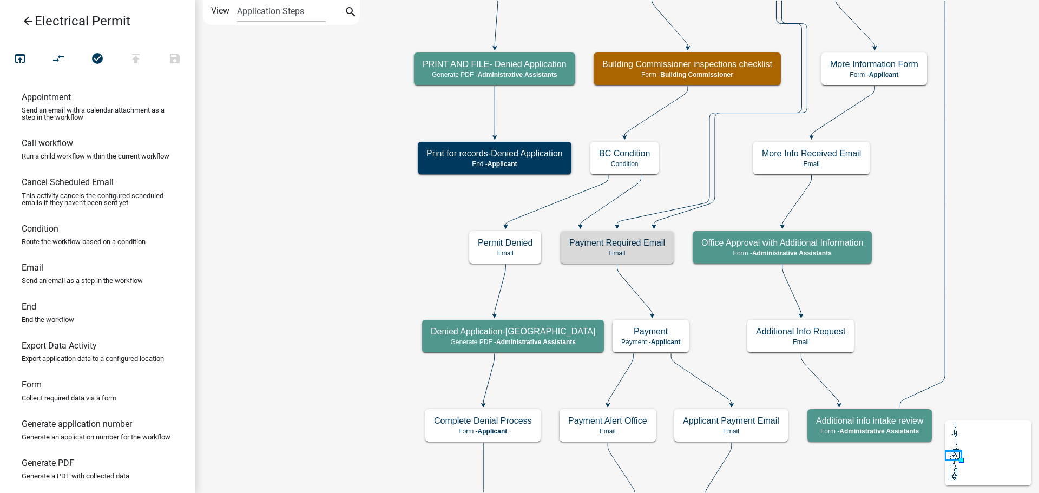
click at [30, 22] on icon "arrow_back" at bounding box center [28, 22] width 13 height 15
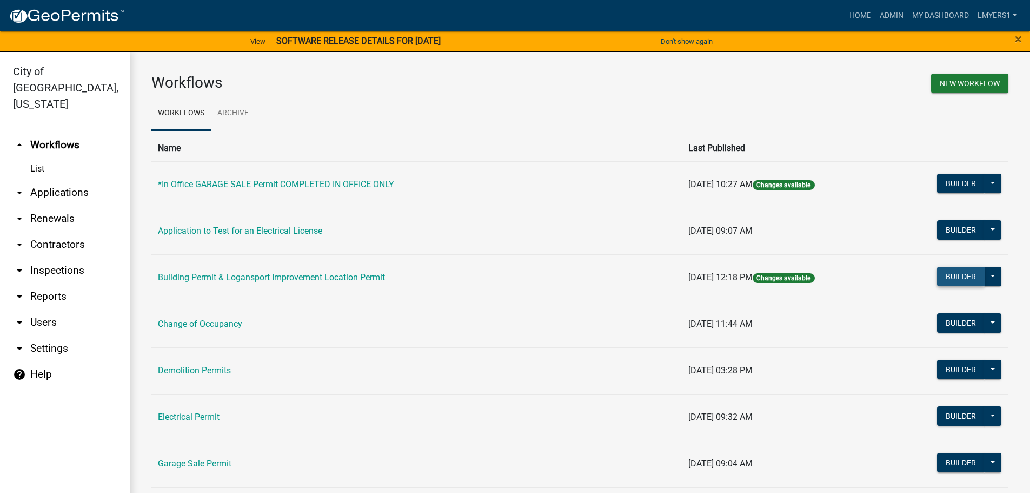
click at [950, 279] on button "Builder" at bounding box center [961, 276] width 48 height 19
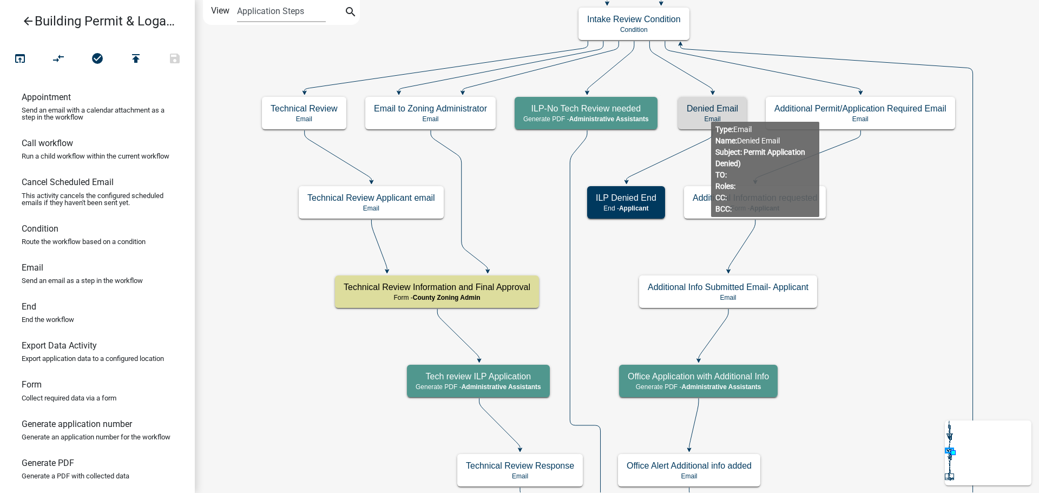
click at [711, 113] on h5 "Denied Email" at bounding box center [711, 108] width 51 height 10
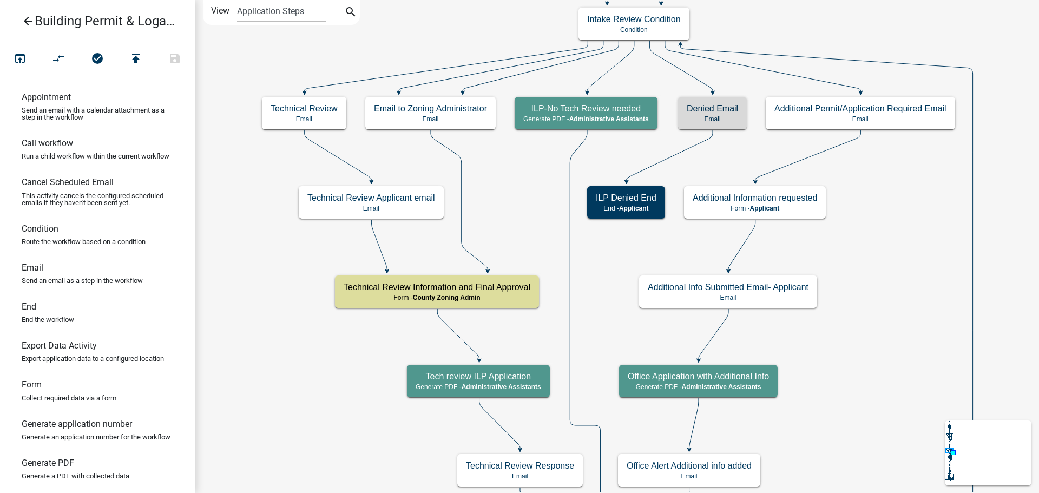
click at [711, 113] on h5 "Denied Email" at bounding box center [711, 108] width 51 height 10
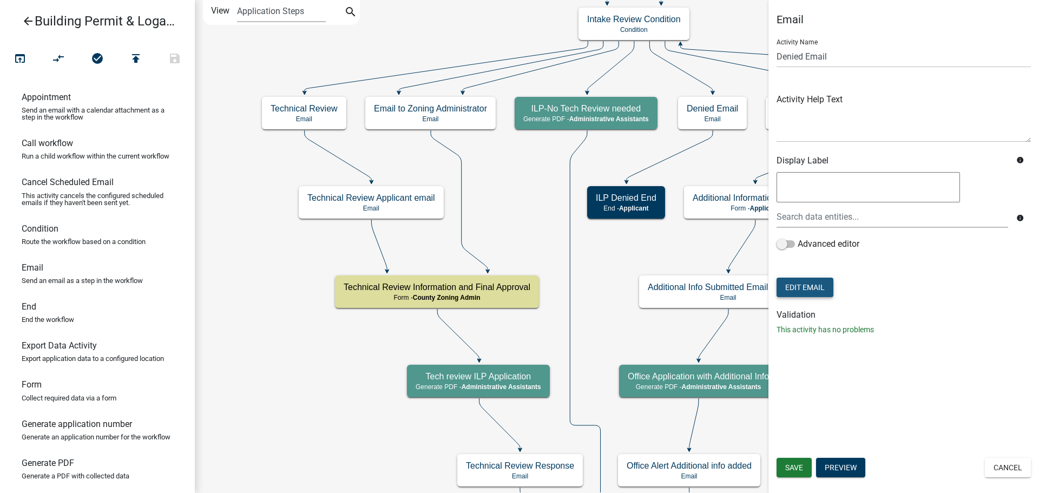
click at [797, 288] on button "Edit Email" at bounding box center [804, 286] width 57 height 19
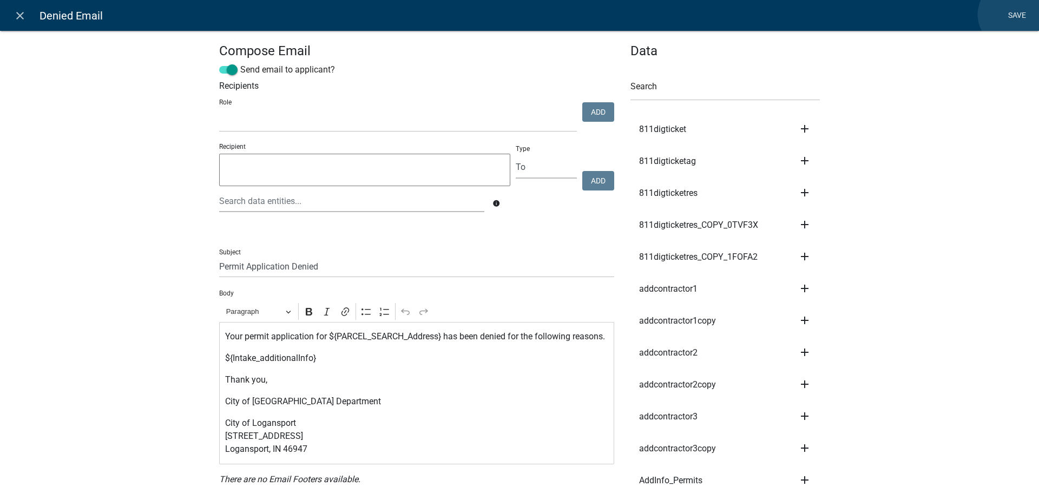
click at [1012, 15] on link "Save" at bounding box center [1016, 15] width 27 height 21
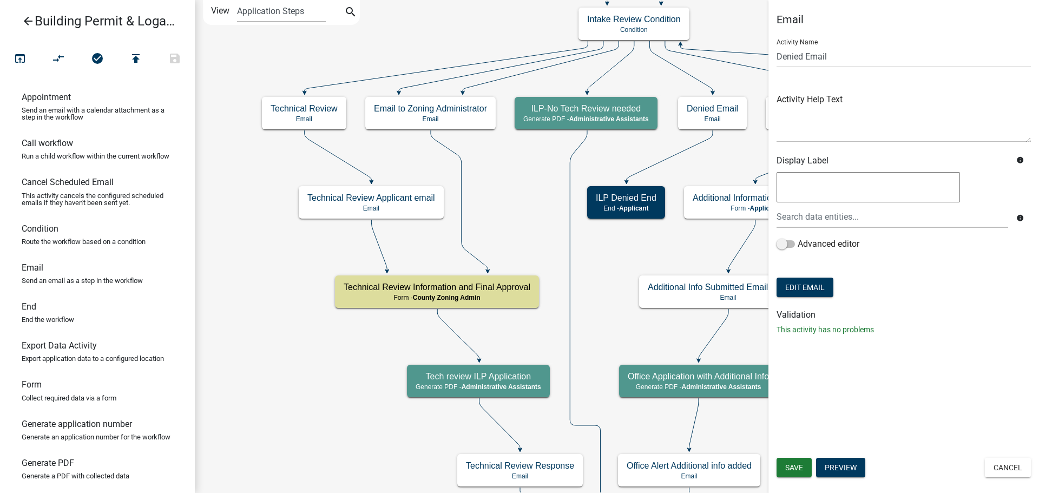
click at [28, 21] on icon "arrow_back" at bounding box center [28, 22] width 13 height 15
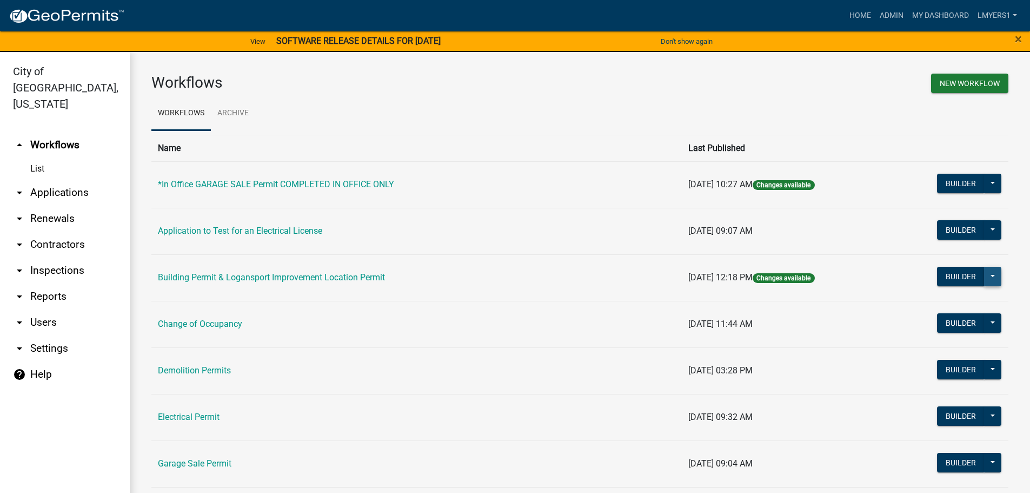
click at [988, 276] on button at bounding box center [992, 276] width 17 height 19
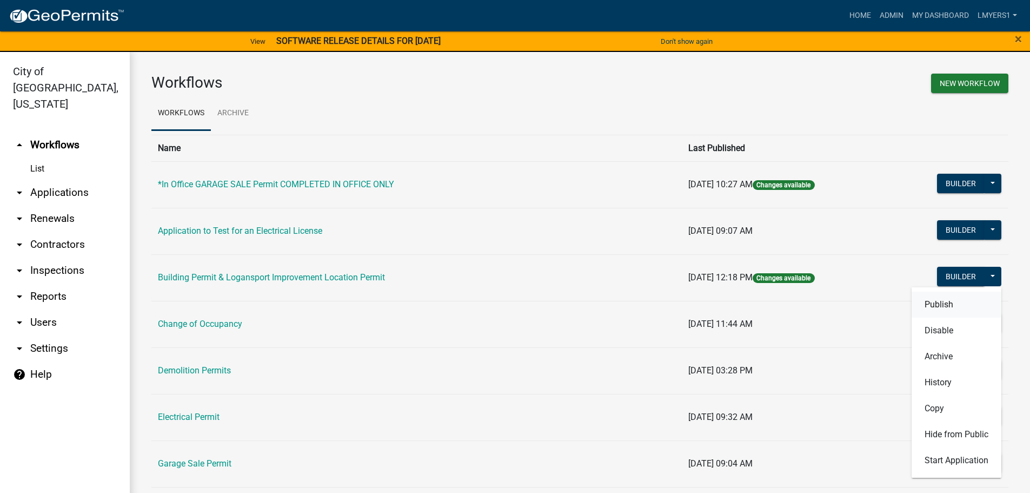
click at [946, 302] on button "Publish" at bounding box center [957, 305] width 90 height 26
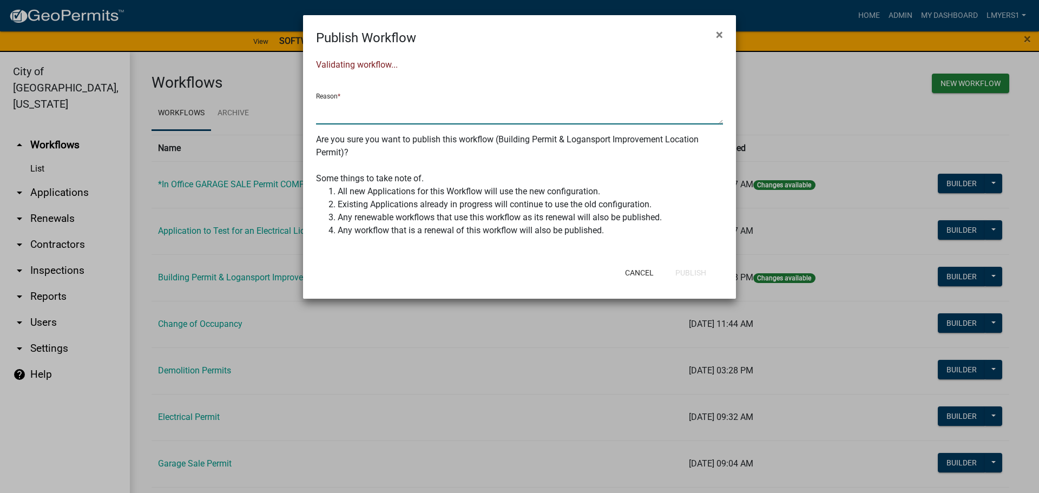
click at [332, 105] on textarea at bounding box center [519, 112] width 407 height 25
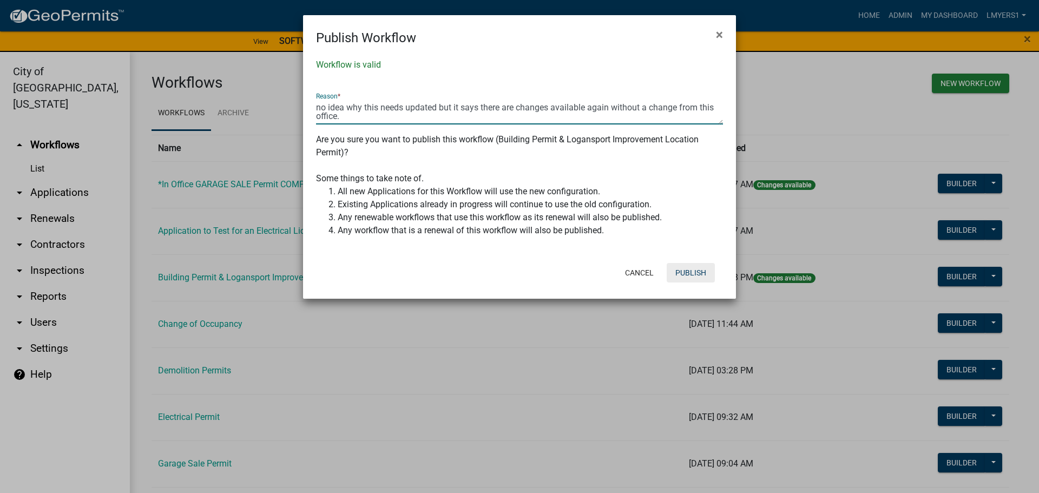
type textarea "no idea why this needs updated but it says there are changes available again wi…"
click at [688, 272] on button "Publish" at bounding box center [690, 272] width 48 height 19
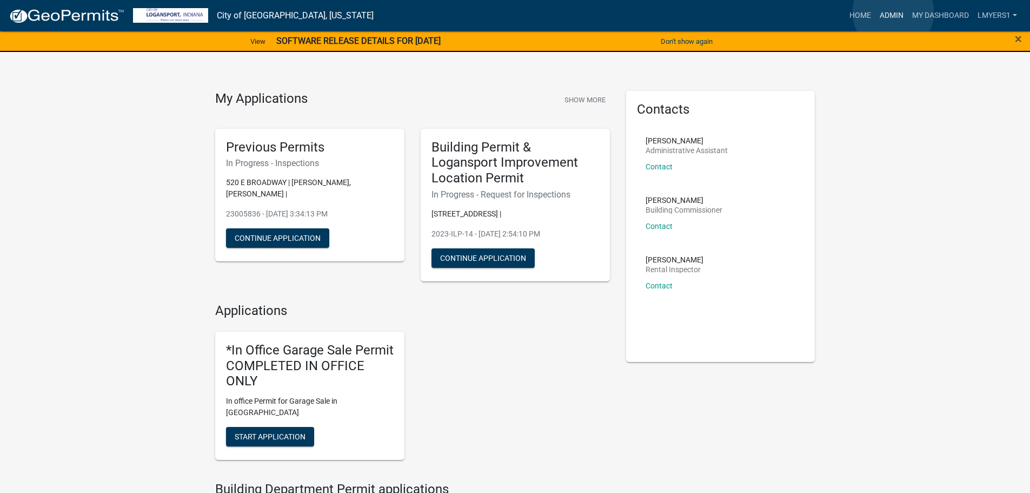
click at [894, 12] on link "Admin" at bounding box center [892, 15] width 32 height 21
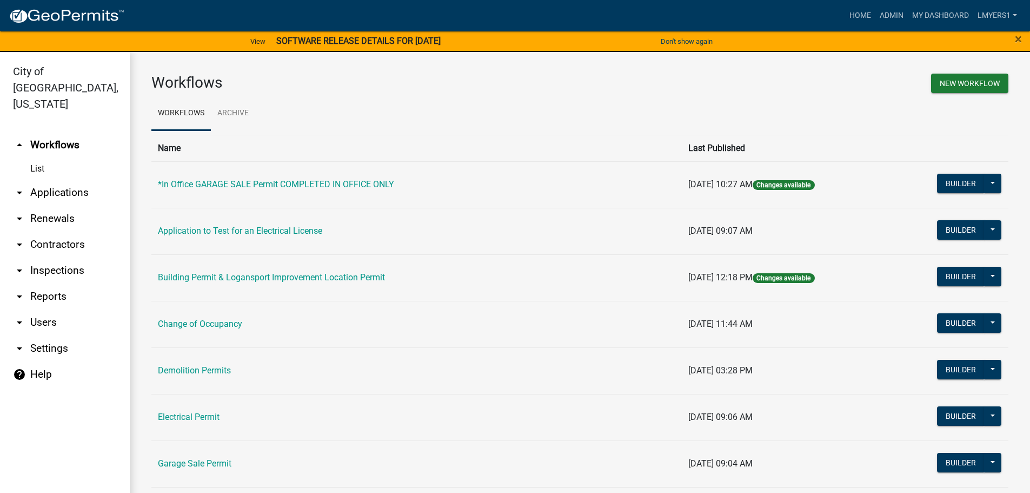
click at [52, 180] on link "arrow_drop_down Applications" at bounding box center [65, 193] width 130 height 26
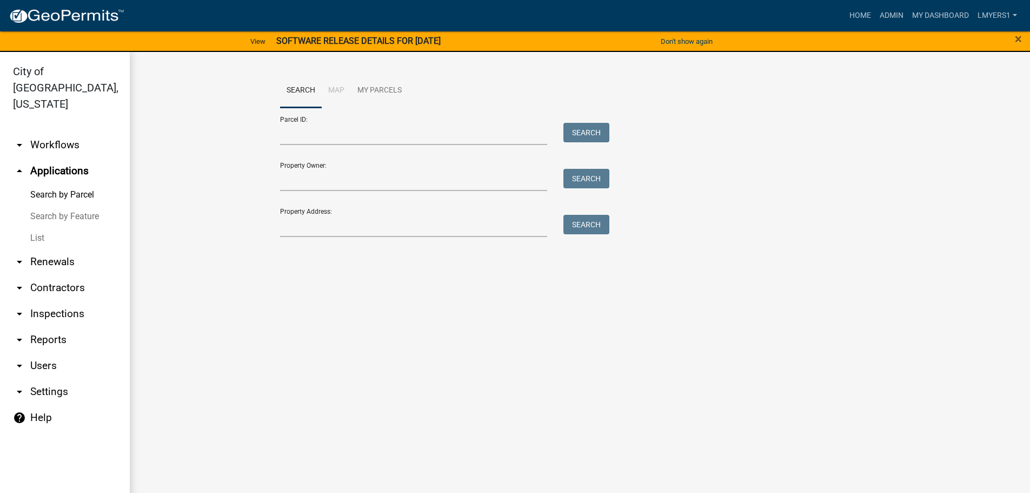
click at [34, 227] on link "List" at bounding box center [65, 238] width 130 height 22
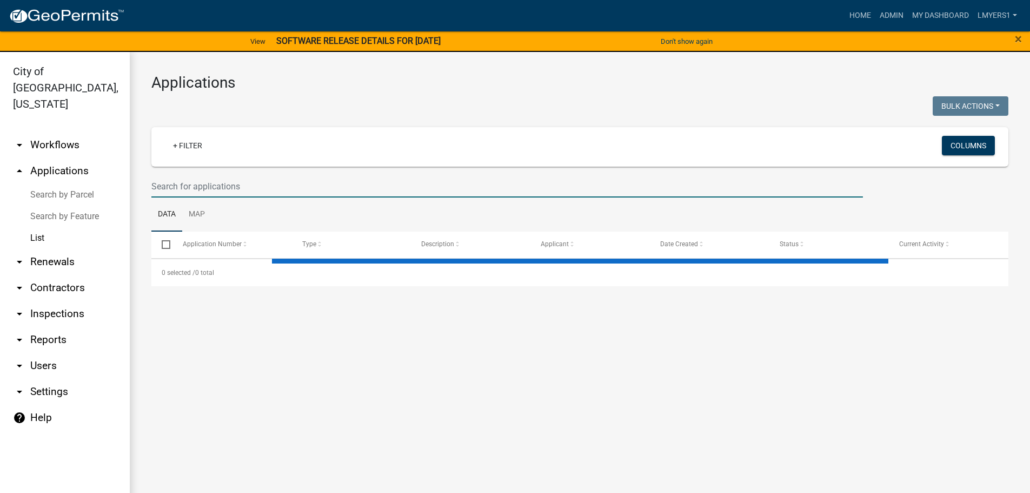
click at [187, 184] on input "text" at bounding box center [507, 186] width 712 height 22
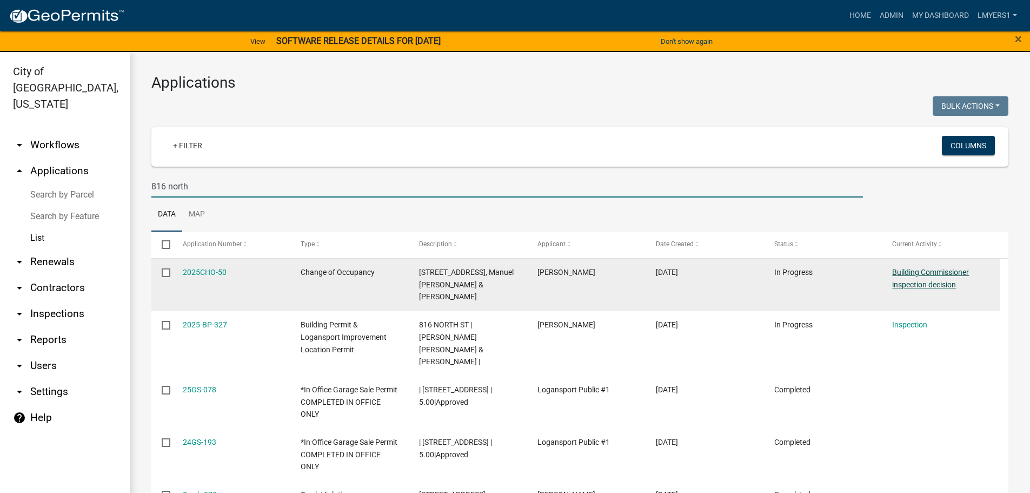
type input "816 north"
click at [926, 283] on link "Building Commissioner inspection decision" at bounding box center [931, 278] width 77 height 21
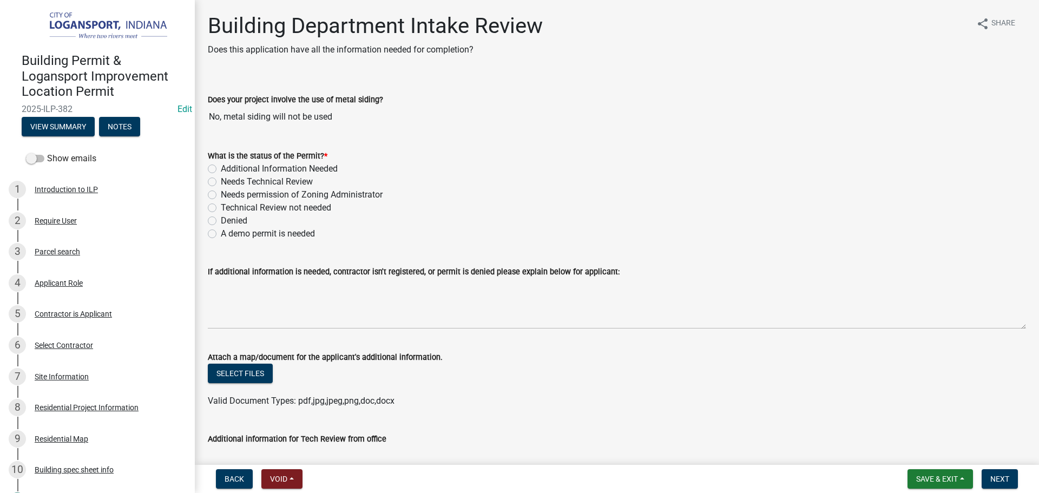
click at [221, 221] on label "Denied" at bounding box center [234, 220] width 27 height 13
click at [221, 221] on input "Denied" at bounding box center [224, 217] width 7 height 7
radio input "true"
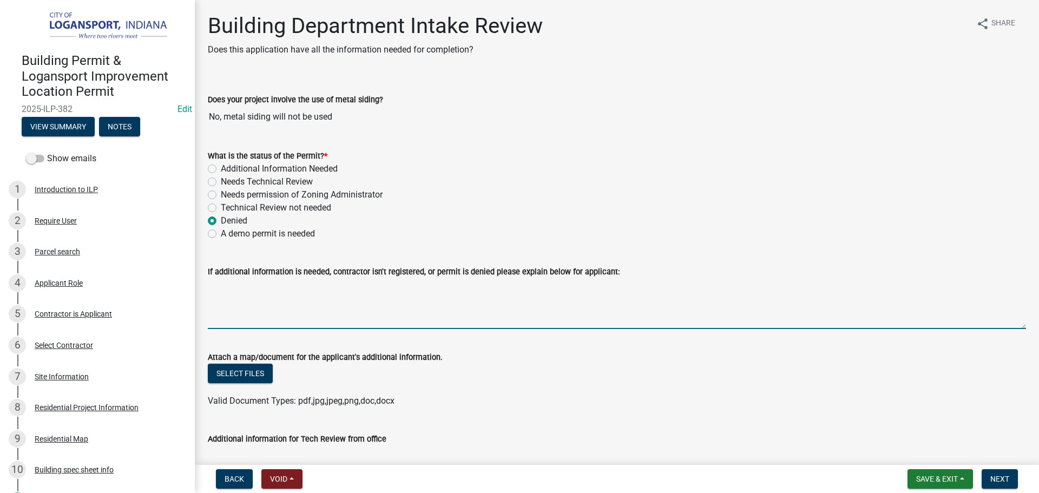
click at [233, 311] on textarea "If additional information is needed, contractor isn't registered, or permit is …" at bounding box center [617, 303] width 818 height 51
click at [256, 289] on textarea "This property is located outside of City Jurisdiction. Please contact Cass Coun…" at bounding box center [617, 303] width 818 height 51
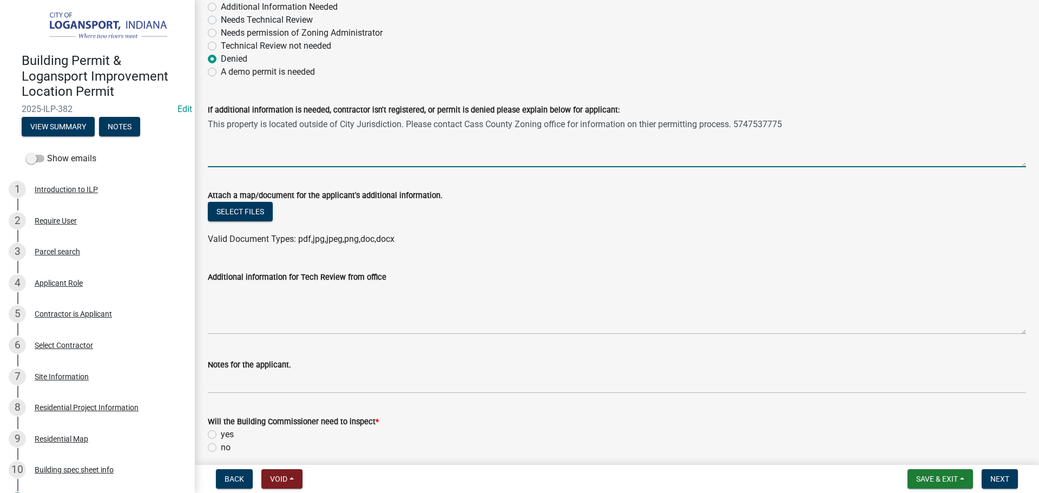
scroll to position [162, 0]
type textarea "This property is located outside of City Jurisdiction. Please contact Cass Coun…"
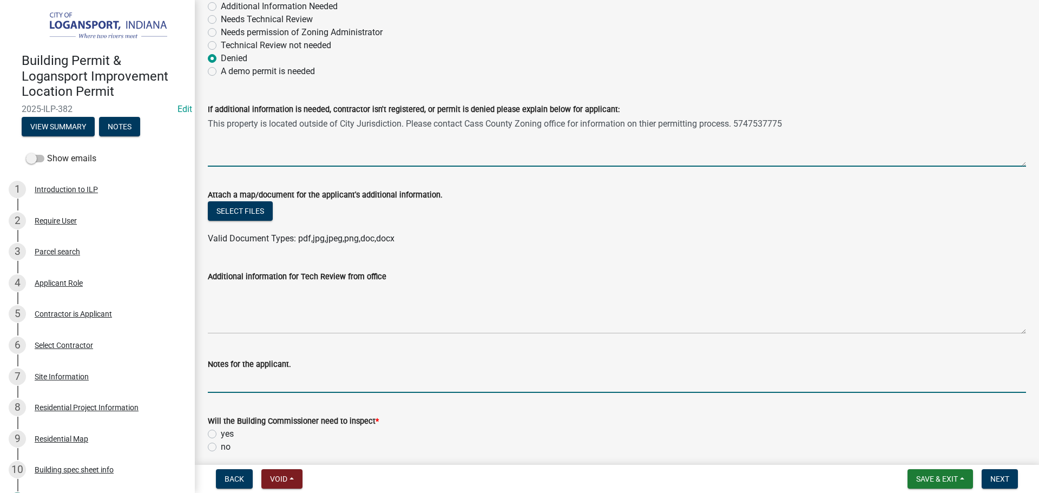
click at [253, 381] on input "Notes for the applicant." at bounding box center [617, 382] width 818 height 22
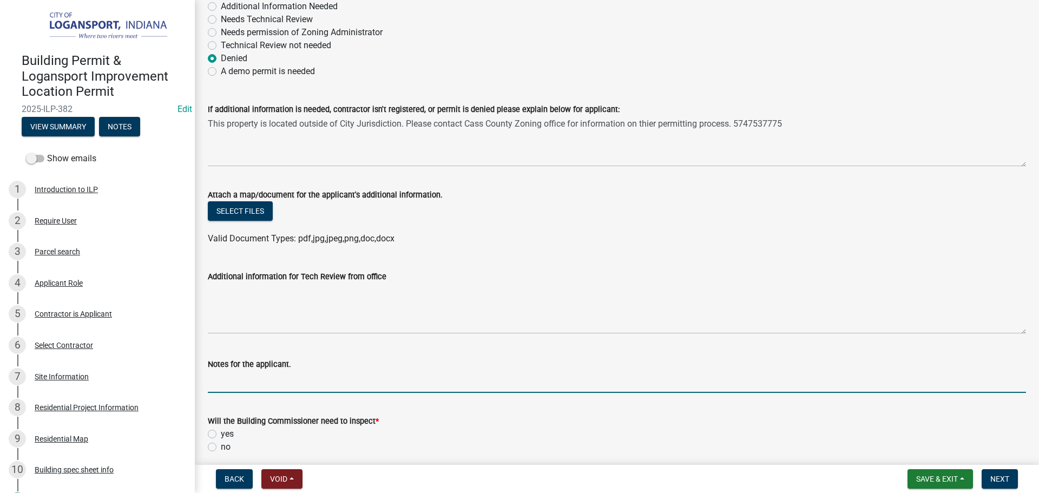
paste input "This property is located outside of City Jurisdiction. Please contact Cass Coun…"
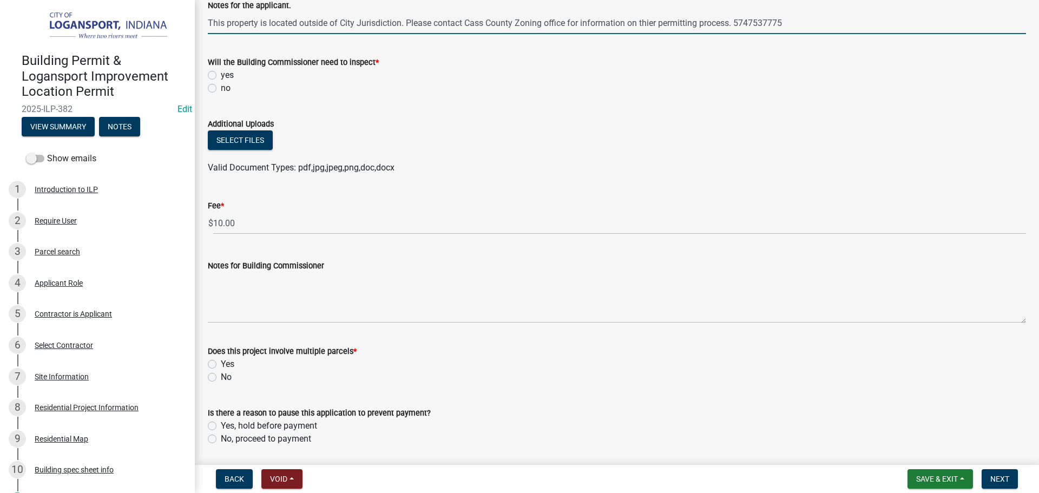
scroll to position [558, 0]
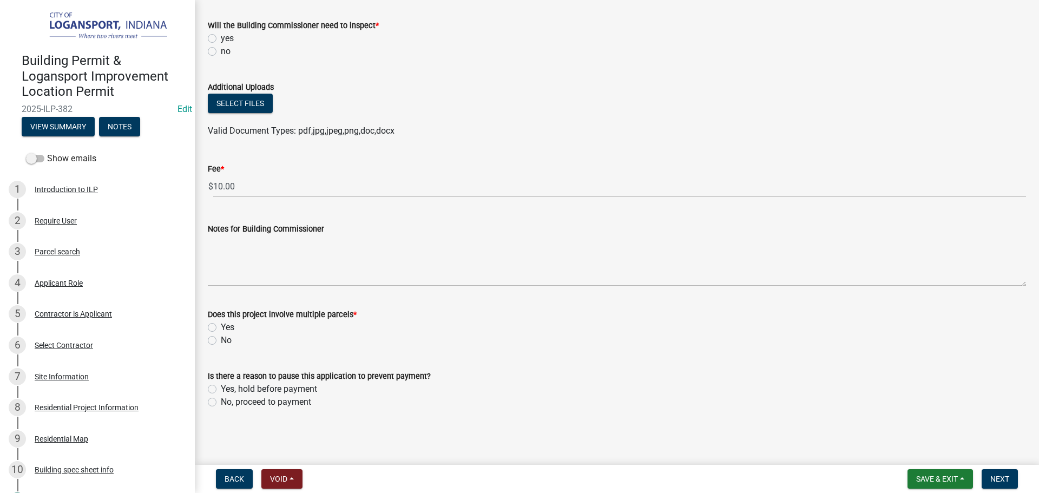
type input "This property is located outside of City Jurisdiction. Please contact Cass Coun…"
click at [221, 339] on label "No" at bounding box center [226, 340] width 11 height 13
click at [221, 339] on input "No" at bounding box center [224, 337] width 7 height 7
radio input "true"
click at [221, 400] on label "No, proceed to payment" at bounding box center [266, 401] width 90 height 13
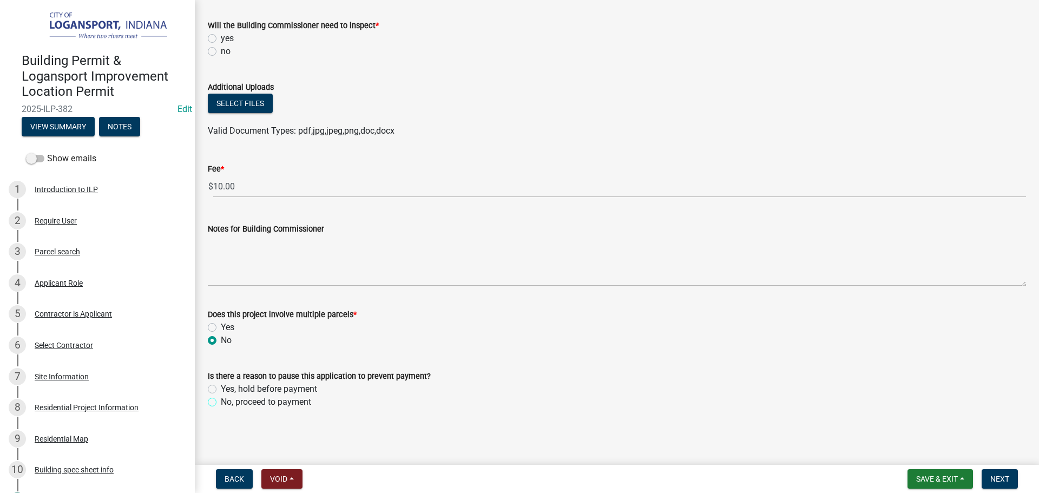
click at [221, 400] on input "No, proceed to payment" at bounding box center [224, 398] width 7 height 7
radio input "true"
click at [221, 52] on label "no" at bounding box center [226, 51] width 10 height 13
click at [221, 52] on input "no" at bounding box center [224, 48] width 7 height 7
radio input "true"
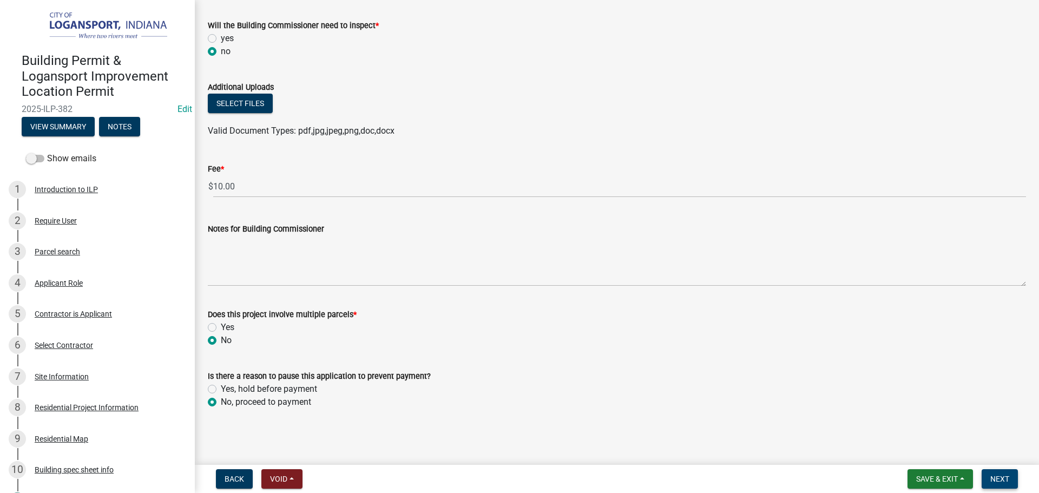
click at [992, 480] on span "Next" at bounding box center [999, 478] width 19 height 9
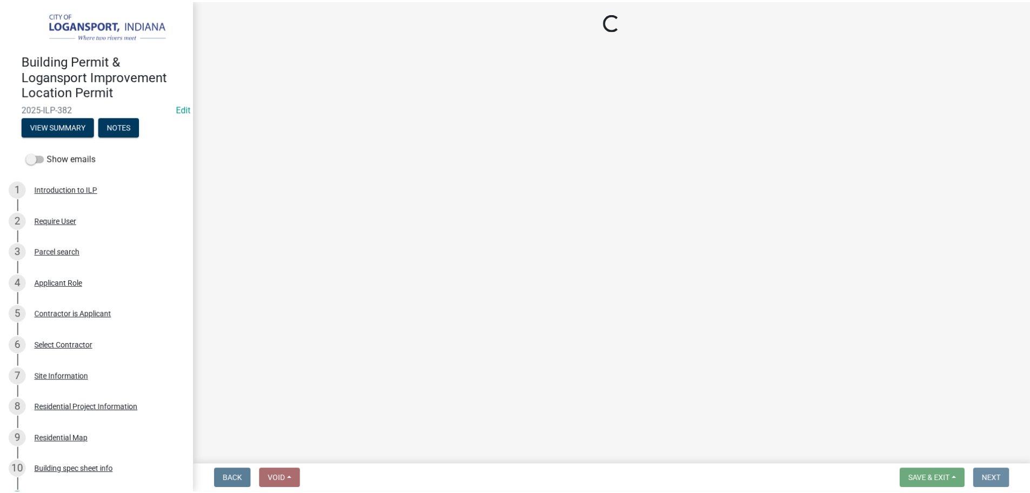
scroll to position [0, 0]
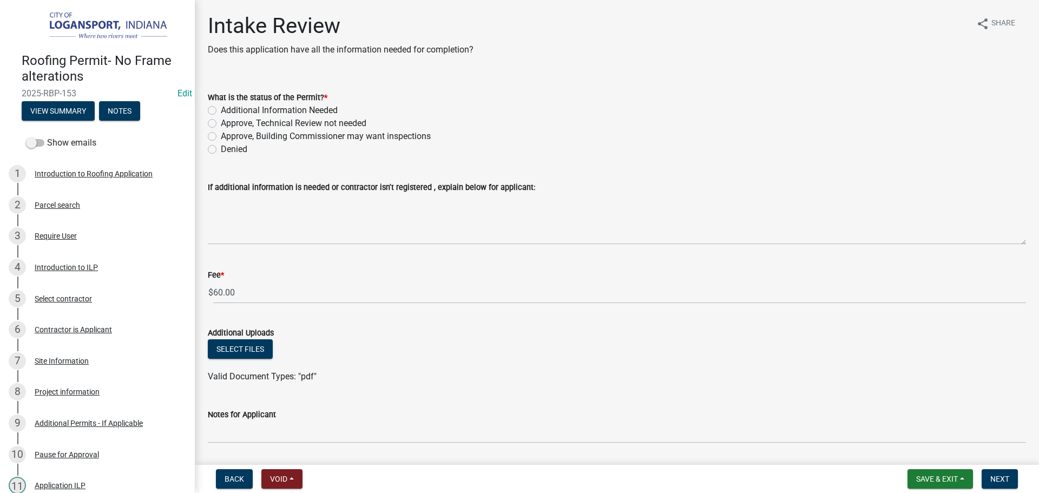
click at [221, 124] on label "Approve, Technical Review not needed" at bounding box center [294, 123] width 146 height 13
click at [221, 124] on input "Approve, Technical Review not needed" at bounding box center [224, 120] width 7 height 7
radio input "true"
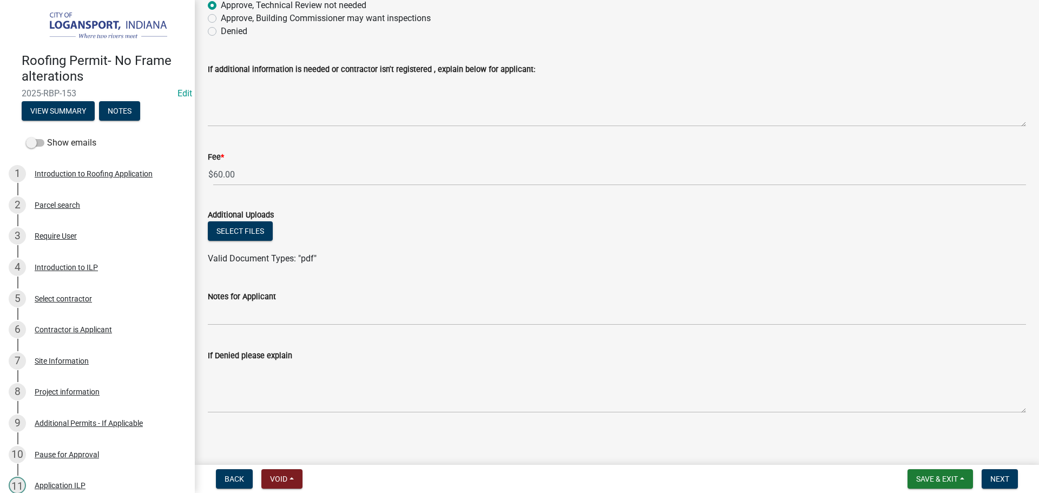
scroll to position [121, 0]
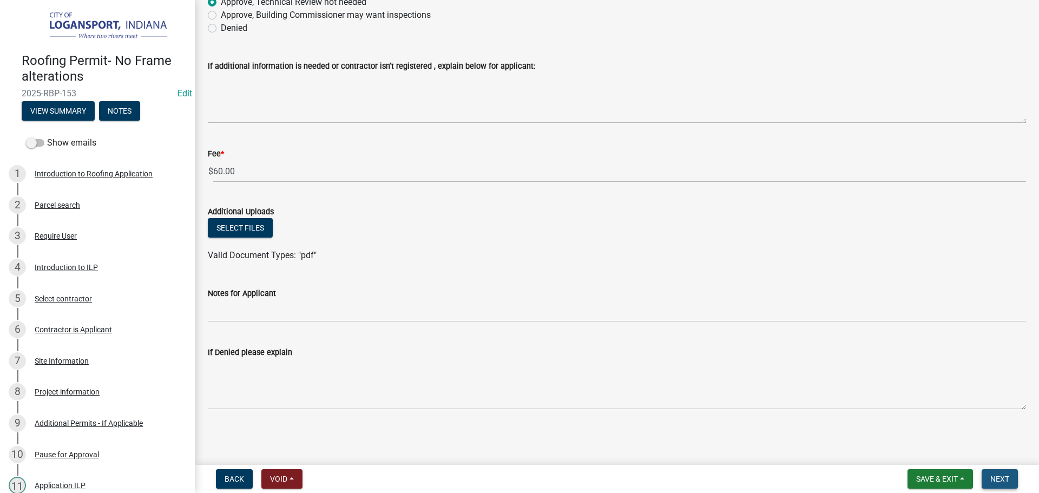
click at [1002, 474] on span "Next" at bounding box center [999, 478] width 19 height 9
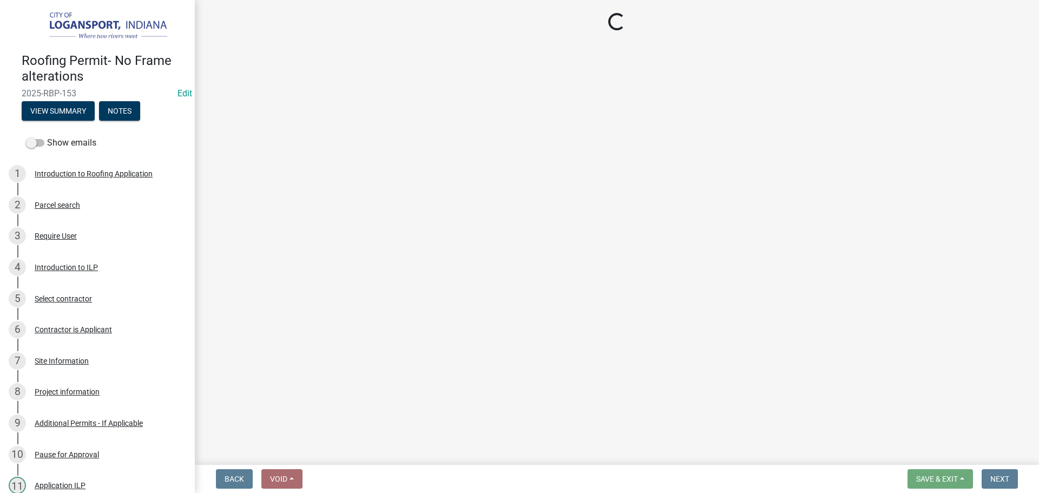
select select "3: 3"
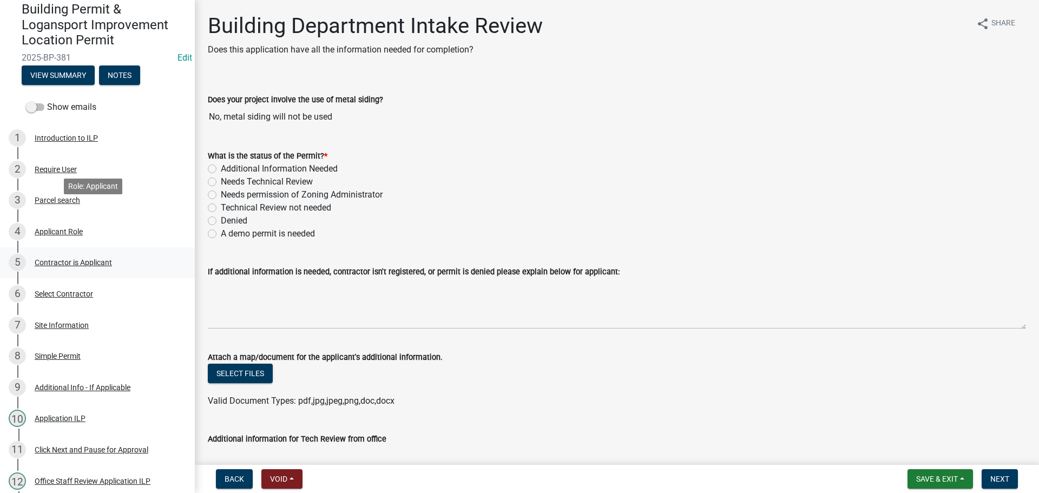
scroll to position [192, 0]
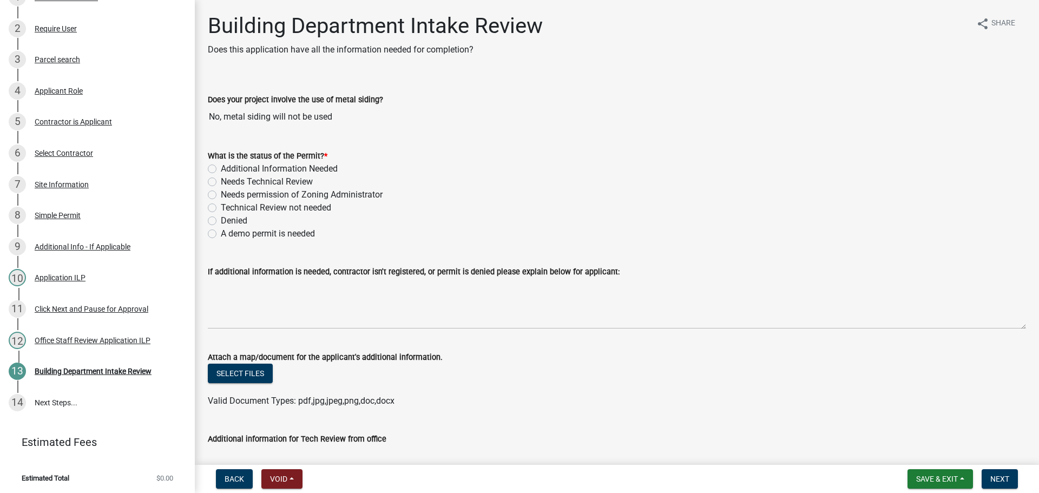
click at [216, 207] on div "Technical Review not needed" at bounding box center [617, 207] width 818 height 13
click at [221, 208] on label "Technical Review not needed" at bounding box center [276, 207] width 110 height 13
click at [221, 208] on input "Technical Review not needed" at bounding box center [224, 204] width 7 height 7
radio input "true"
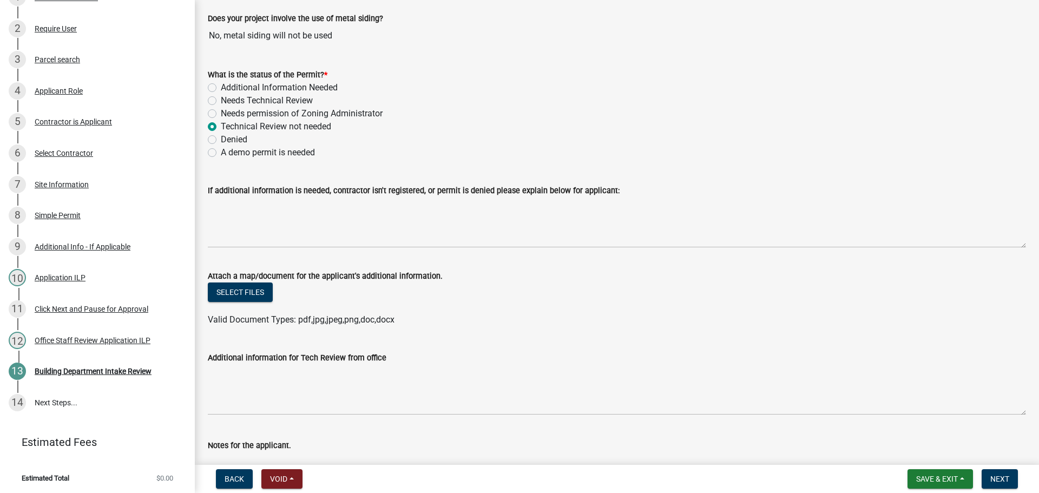
scroll to position [270, 0]
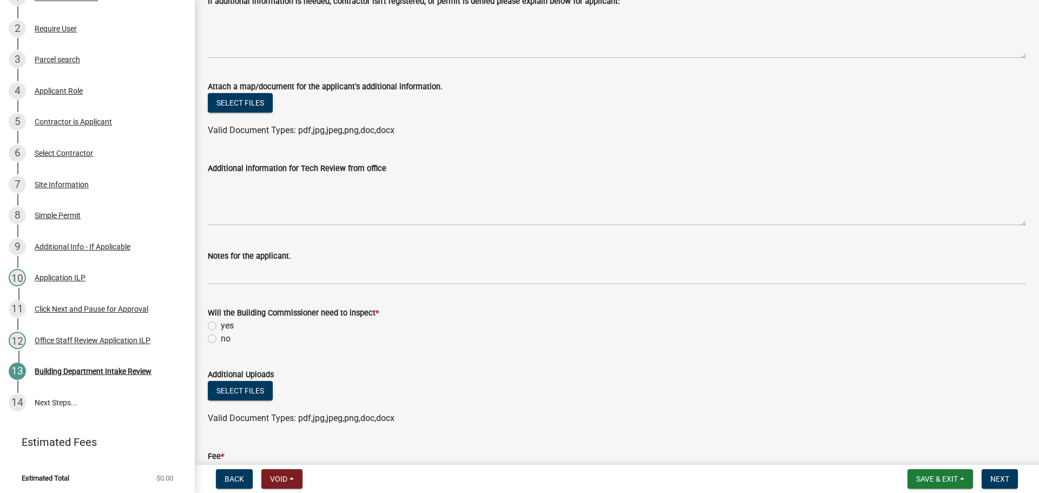
click at [221, 340] on label "no" at bounding box center [226, 338] width 10 height 13
click at [221, 339] on input "no" at bounding box center [224, 335] width 7 height 7
radio input "true"
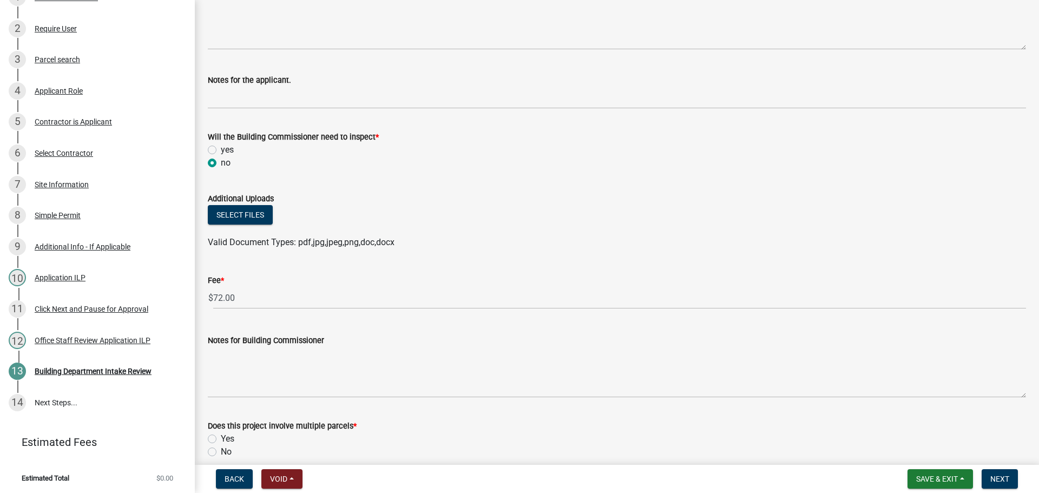
scroll to position [487, 0]
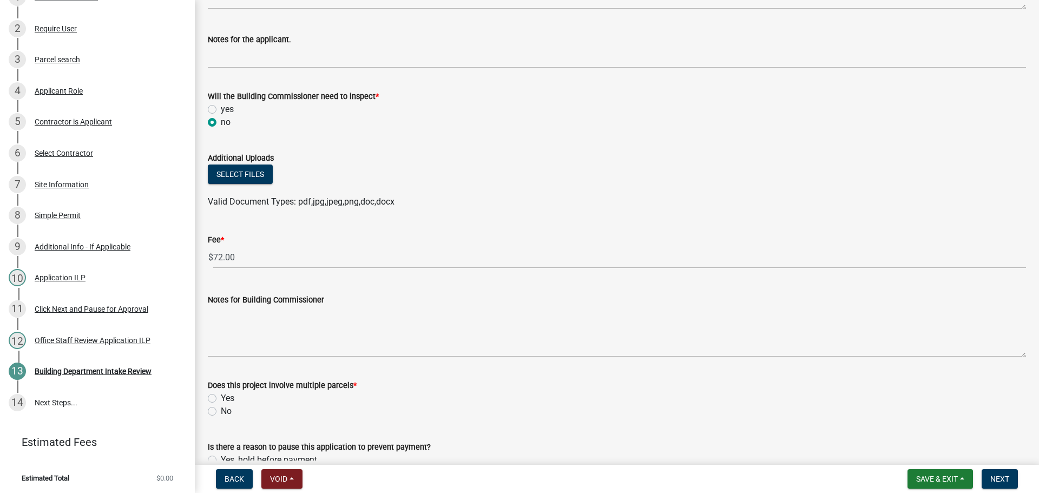
click at [221, 111] on label "yes" at bounding box center [227, 109] width 13 height 13
click at [221, 110] on input "yes" at bounding box center [224, 106] width 7 height 7
radio input "true"
click at [221, 412] on label "No" at bounding box center [226, 411] width 11 height 13
click at [221, 412] on input "No" at bounding box center [224, 408] width 7 height 7
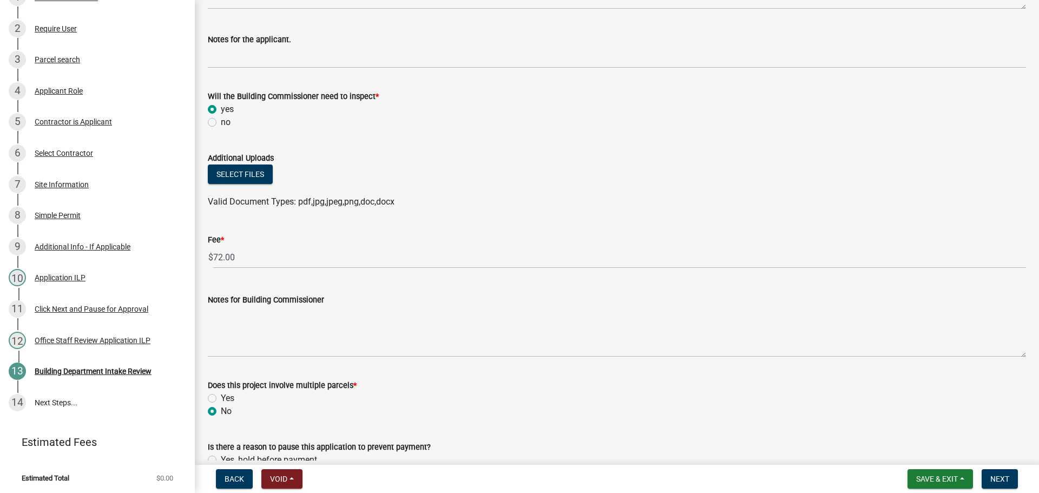
radio input "true"
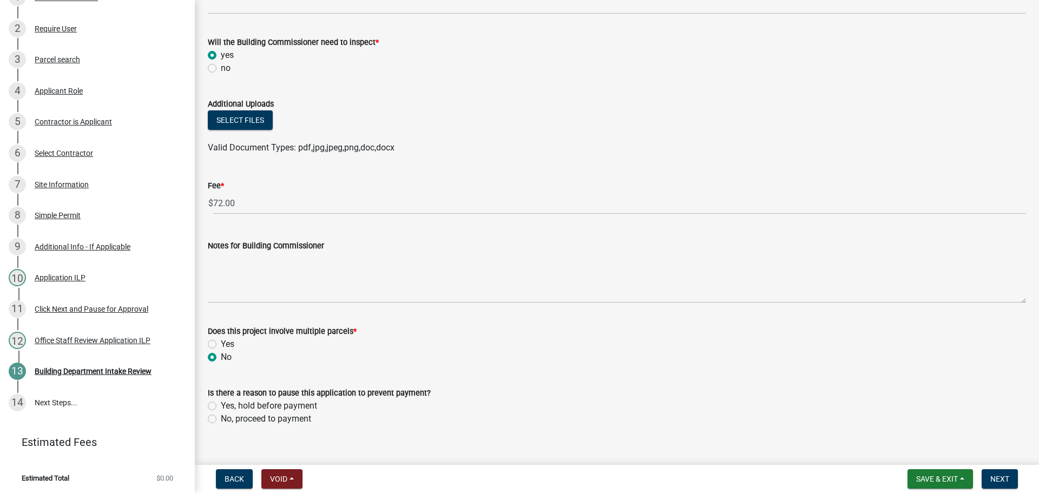
click at [221, 419] on label "No, proceed to payment" at bounding box center [266, 418] width 90 height 13
click at [221, 419] on input "No, proceed to payment" at bounding box center [224, 415] width 7 height 7
radio input "true"
click at [994, 472] on button "Next" at bounding box center [999, 478] width 36 height 19
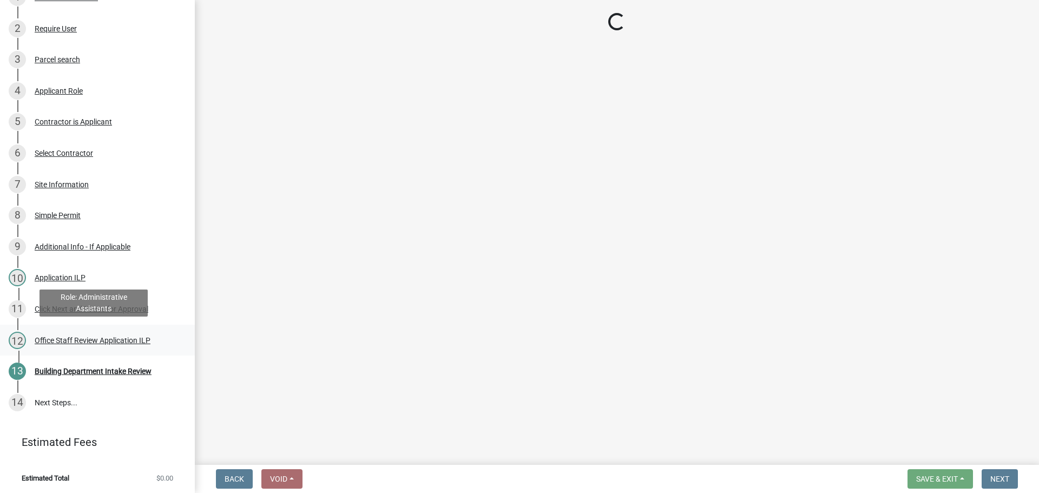
scroll to position [254, 0]
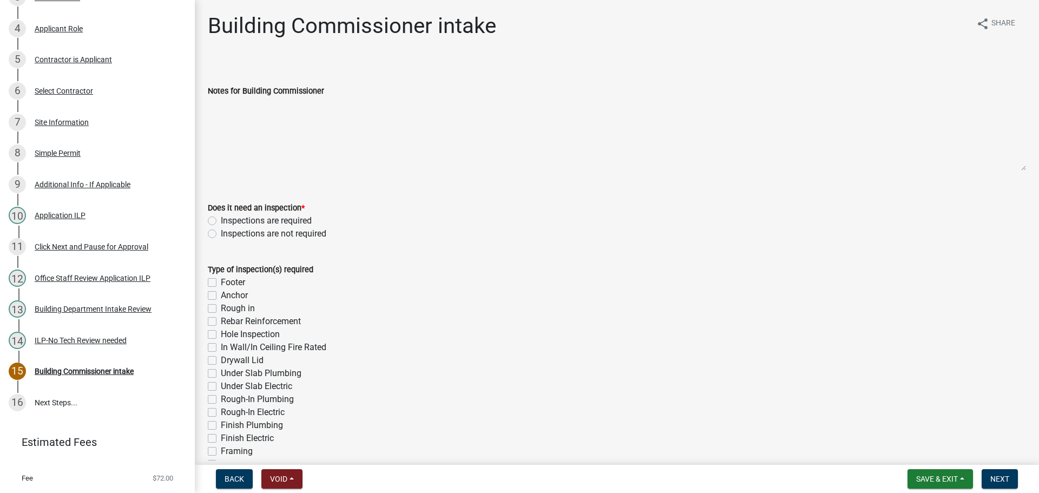
click at [221, 216] on label "Inspections are required" at bounding box center [266, 220] width 91 height 13
click at [221, 216] on input "Inspections are required" at bounding box center [224, 217] width 7 height 7
radio input "true"
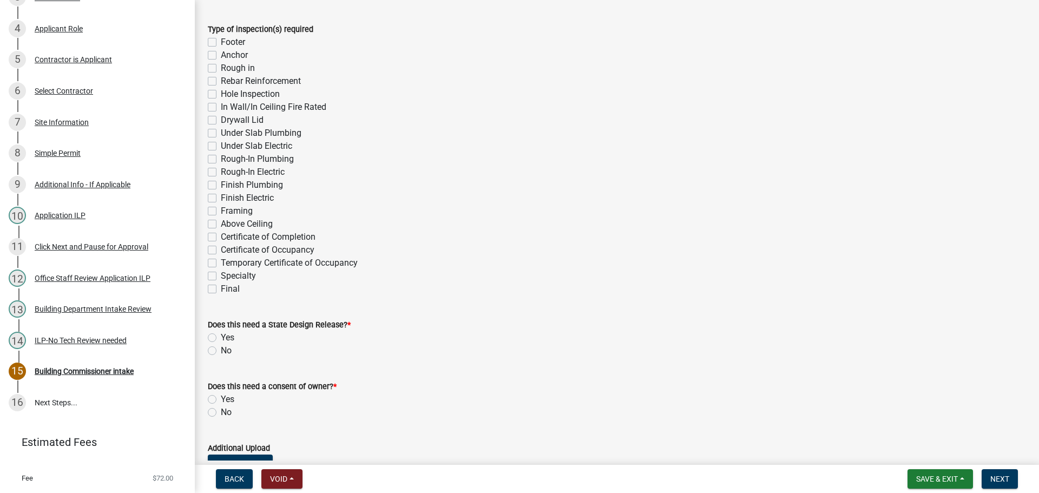
scroll to position [270, 0]
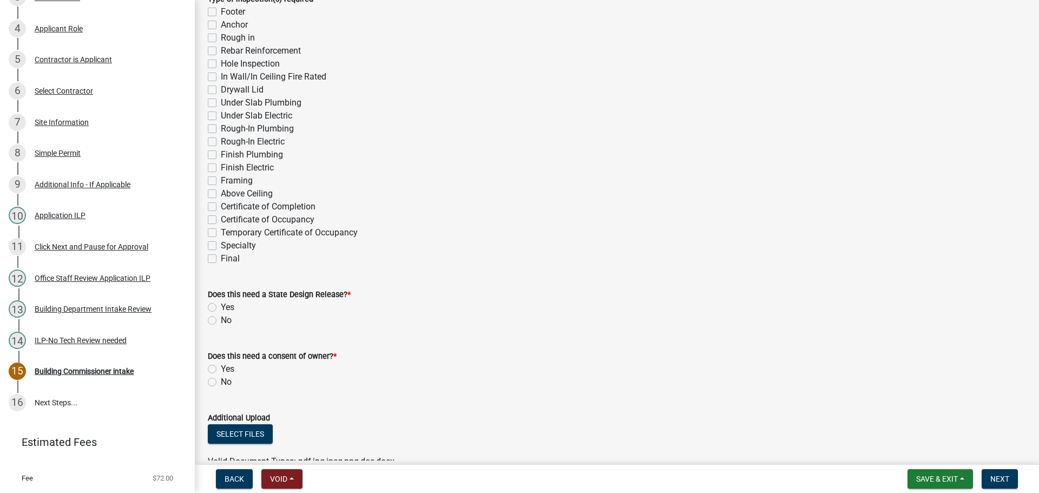
click at [221, 256] on label "Final" at bounding box center [230, 258] width 19 height 13
click at [221, 256] on input "Final" at bounding box center [224, 255] width 7 height 7
checkbox input "true"
checkbox input "false"
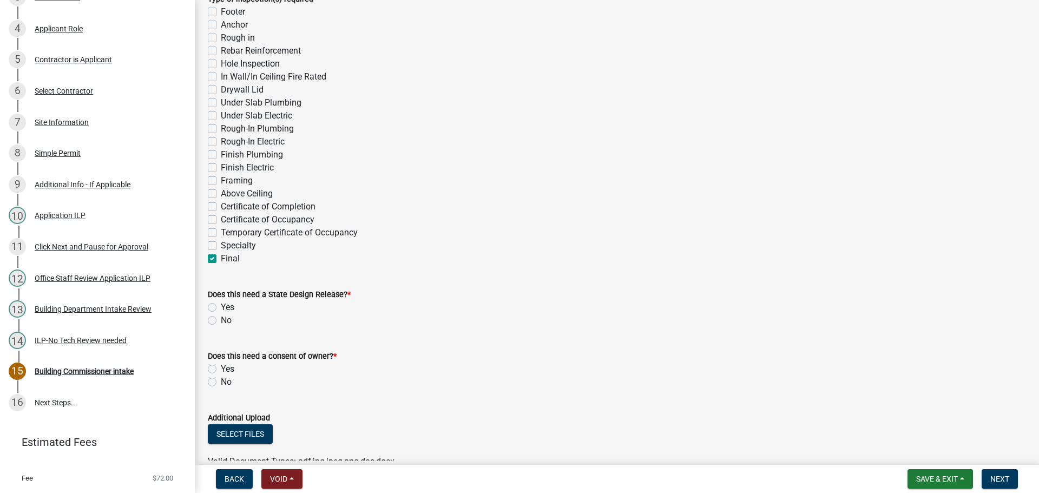
checkbox input "false"
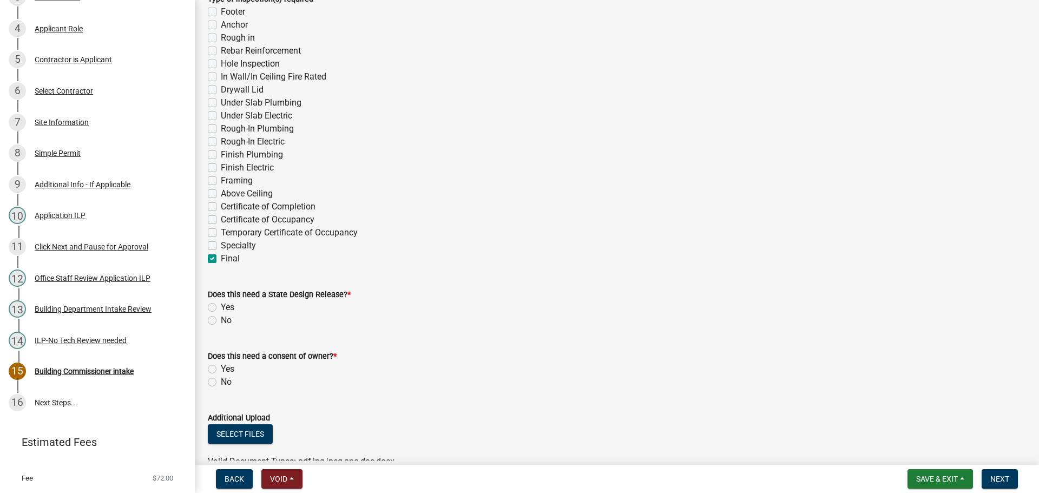
checkbox input "false"
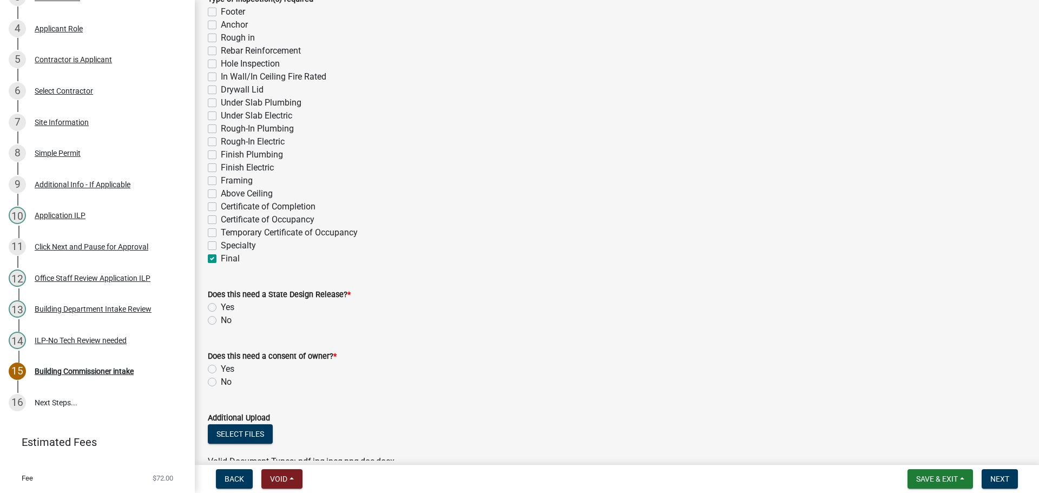
checkbox input "false"
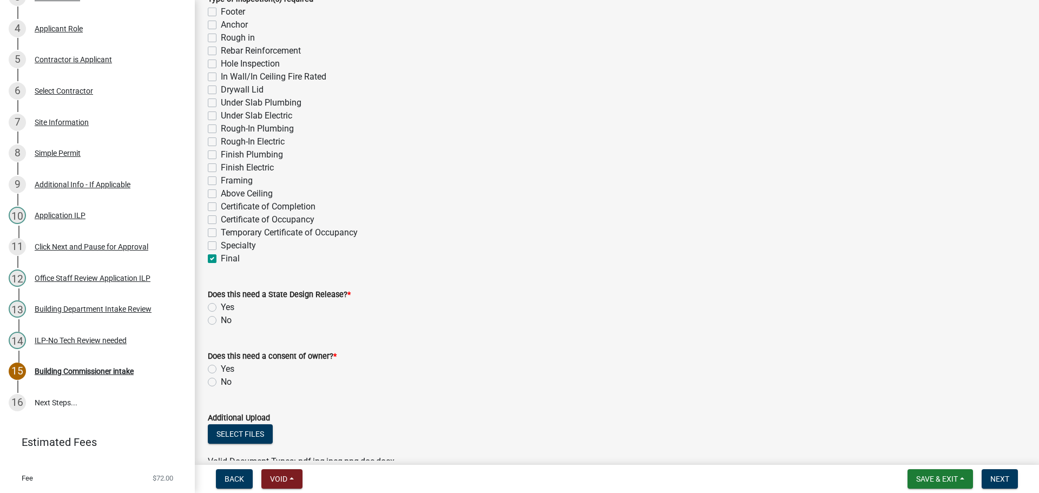
checkbox input "false"
checkbox input "true"
click at [221, 321] on label "No" at bounding box center [226, 320] width 11 height 13
click at [221, 321] on input "No" at bounding box center [224, 317] width 7 height 7
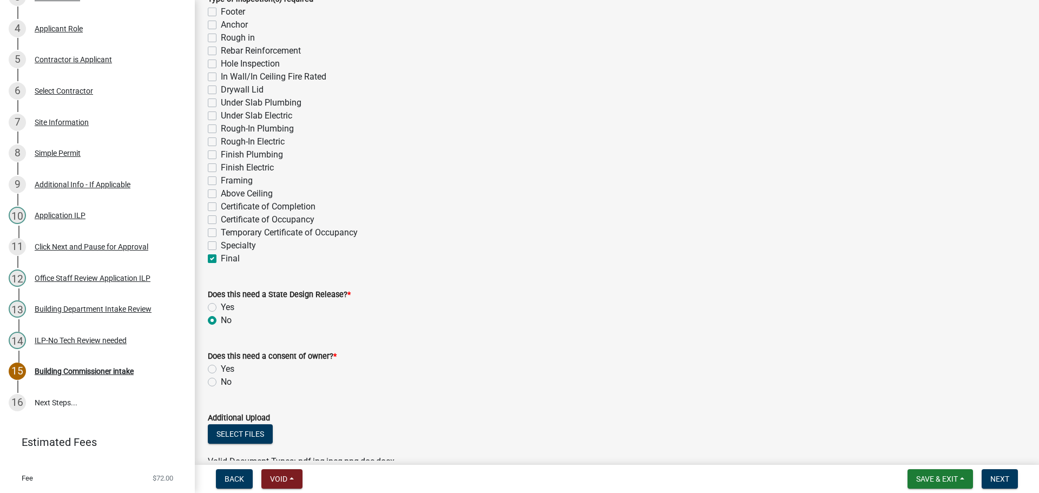
radio input "true"
click at [221, 381] on label "No" at bounding box center [226, 381] width 11 height 13
click at [221, 381] on input "No" at bounding box center [224, 378] width 7 height 7
radio input "true"
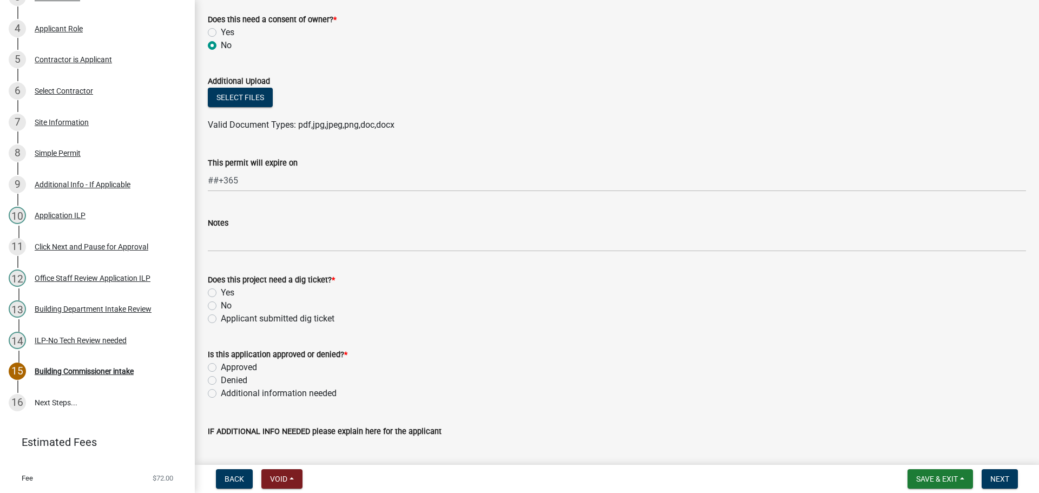
scroll to position [649, 0]
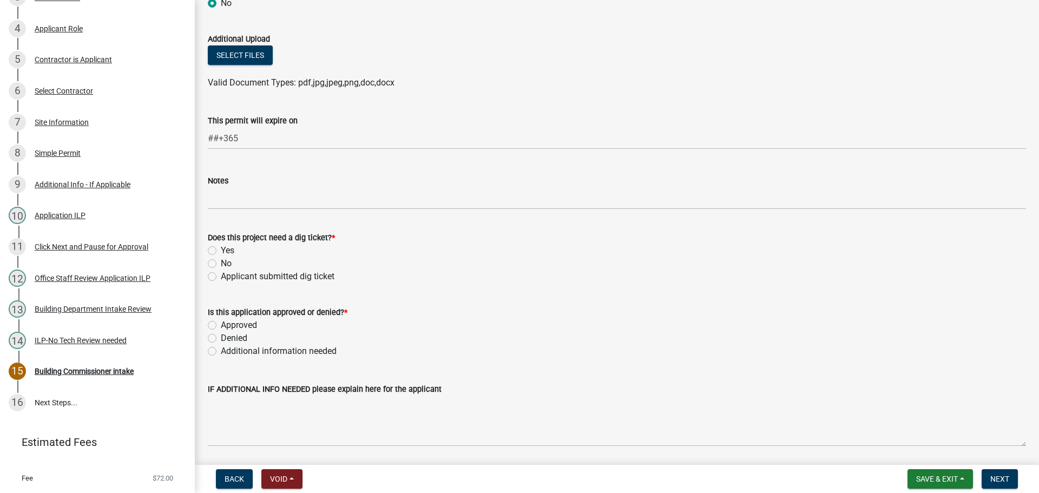
click at [221, 263] on label "No" at bounding box center [226, 263] width 11 height 13
click at [221, 263] on input "No" at bounding box center [224, 260] width 7 height 7
radio input "true"
click at [221, 327] on label "Approved" at bounding box center [239, 325] width 36 height 13
click at [221, 326] on input "Approved" at bounding box center [224, 322] width 7 height 7
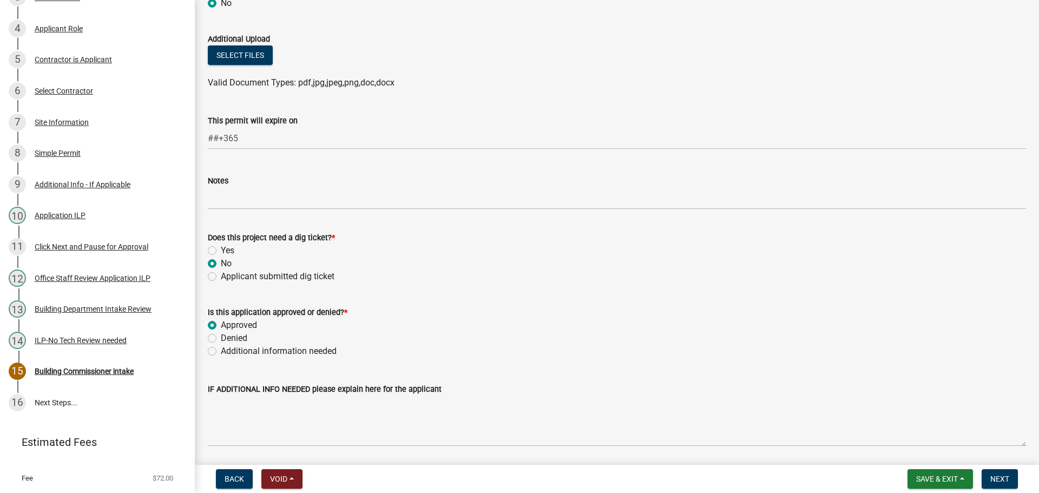
radio input "true"
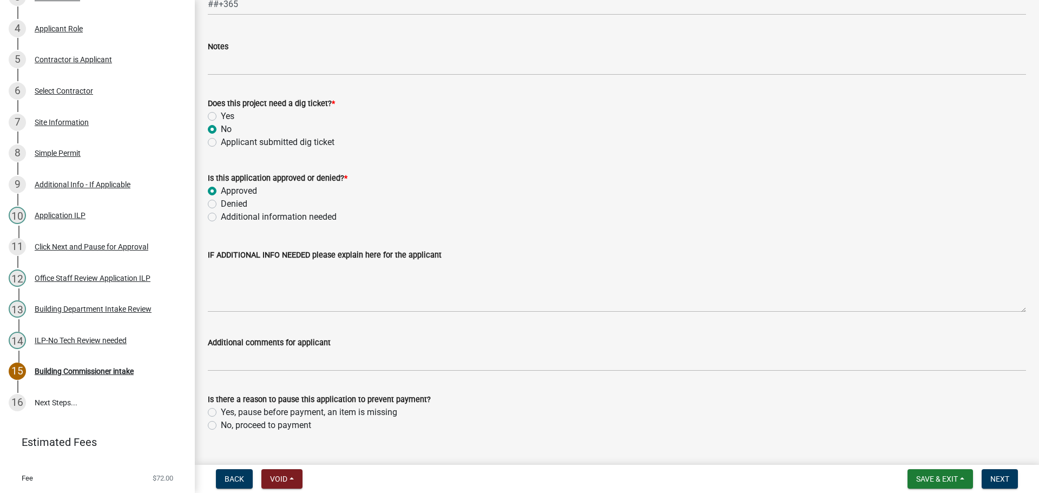
scroll to position [807, 0]
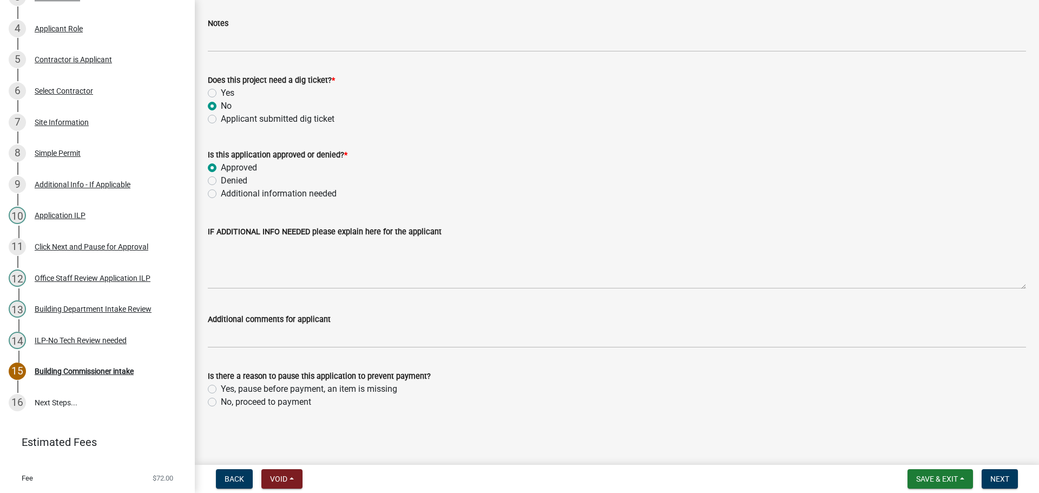
click at [221, 401] on label "No, proceed to payment" at bounding box center [266, 401] width 90 height 13
click at [221, 401] on input "No, proceed to payment" at bounding box center [224, 398] width 7 height 7
radio input "true"
click at [996, 478] on span "Next" at bounding box center [999, 478] width 19 height 9
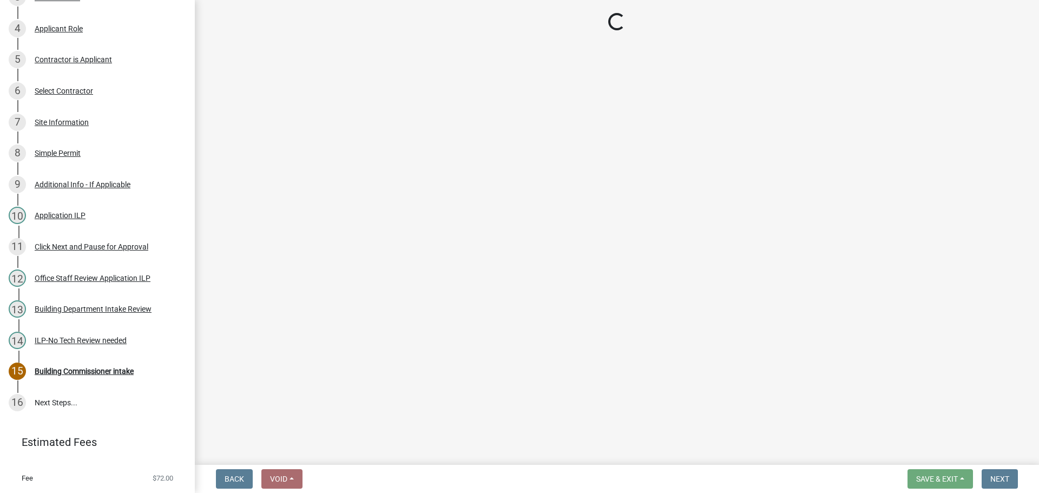
select select "3: 3"
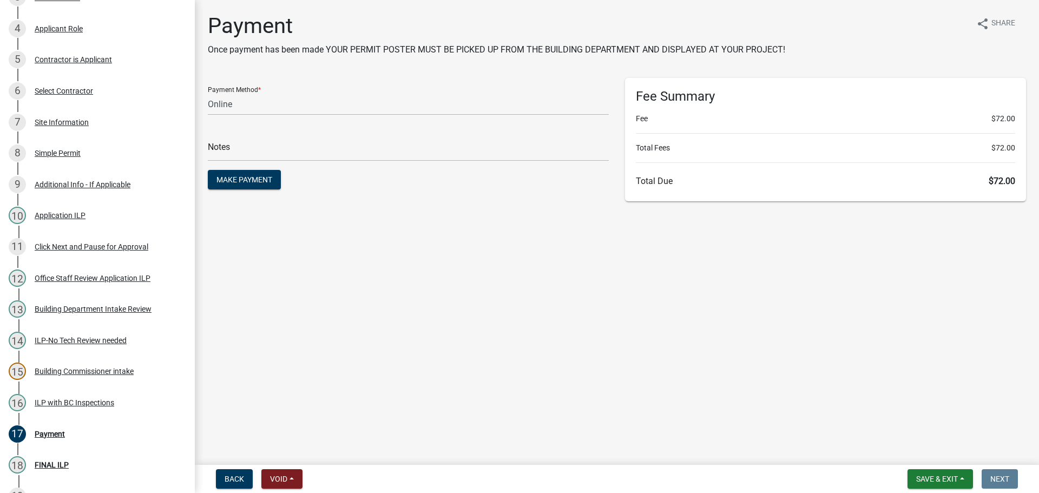
scroll to position [348, 0]
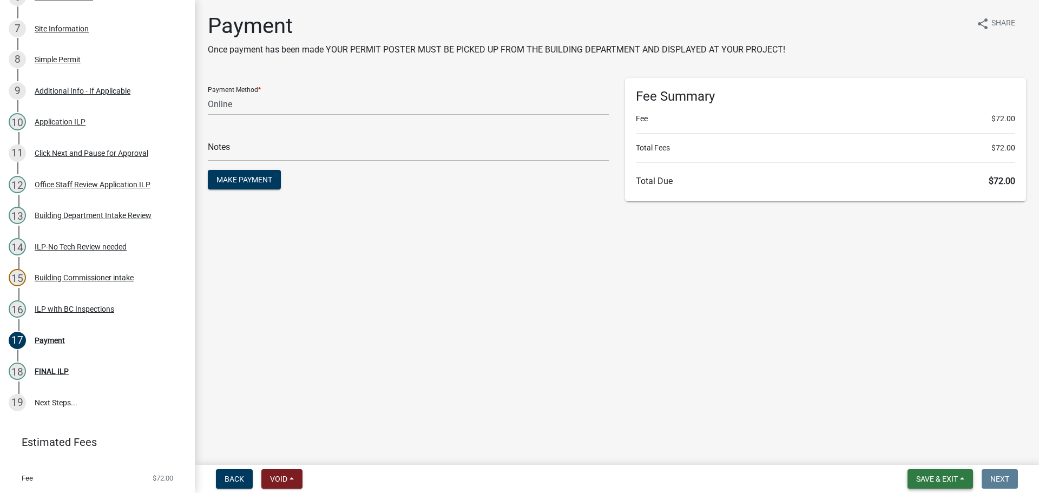
click at [924, 475] on span "Save & Exit" at bounding box center [937, 478] width 42 height 9
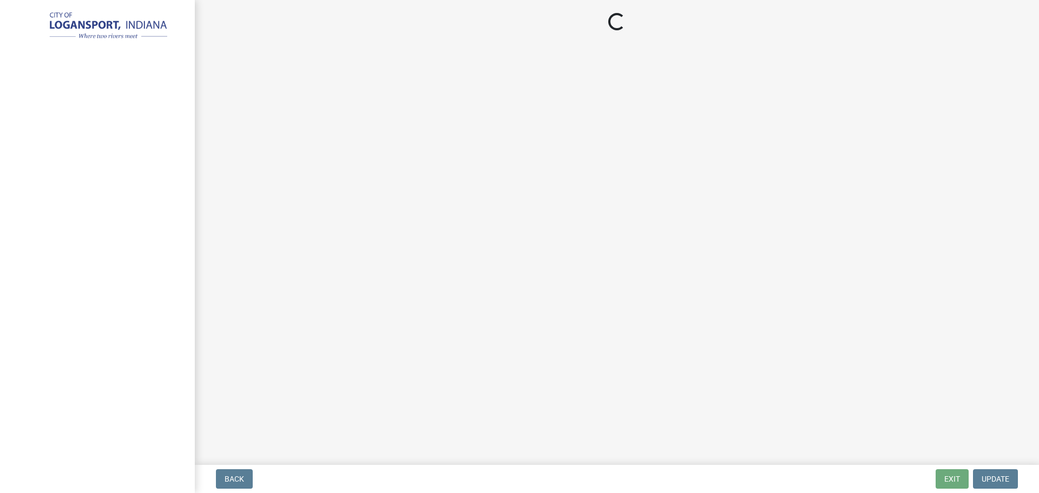
select select "3: 3"
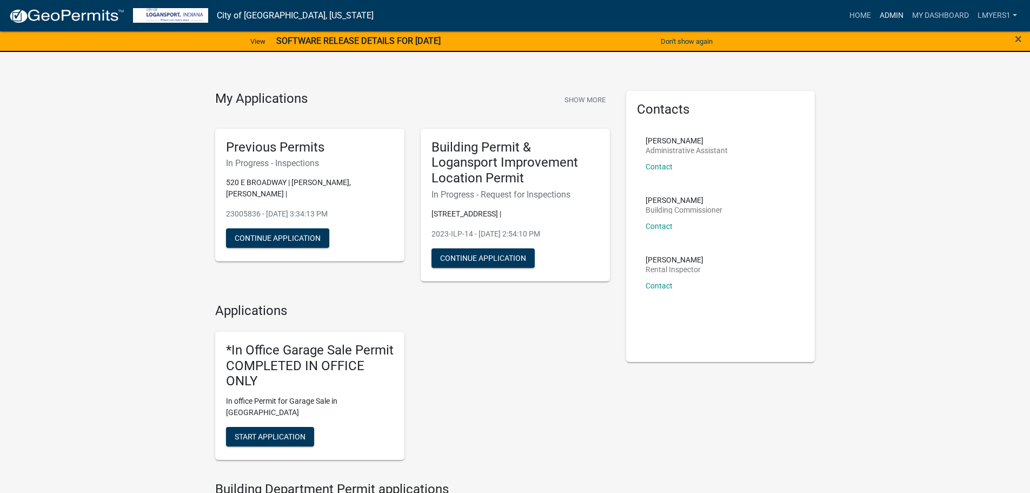
click at [898, 12] on link "Admin" at bounding box center [892, 15] width 32 height 21
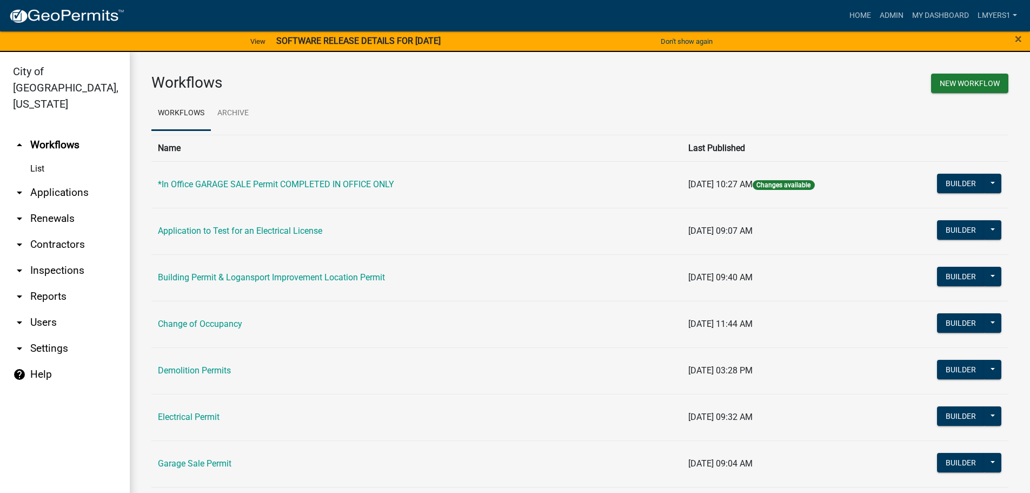
click at [74, 180] on link "arrow_drop_down Applications" at bounding box center [65, 193] width 130 height 26
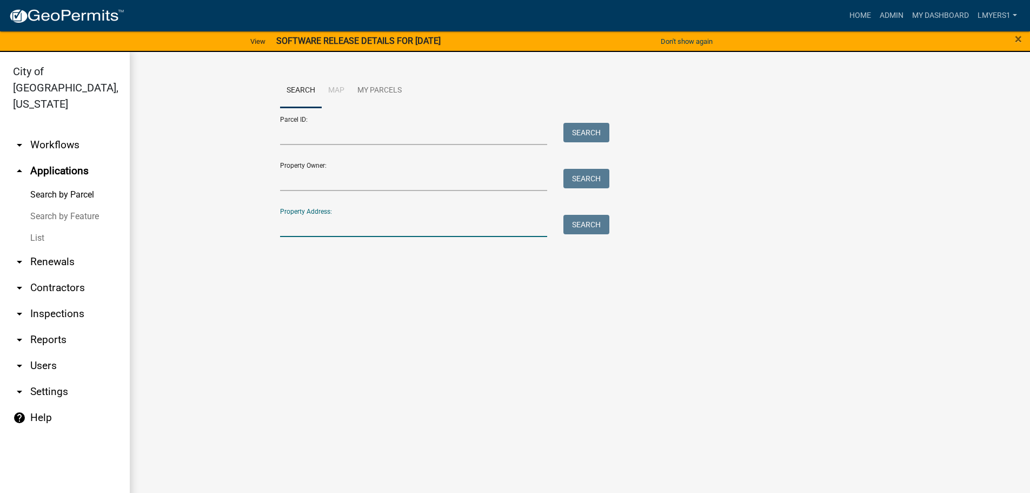
click at [323, 227] on input "Property Address:" at bounding box center [414, 226] width 268 height 22
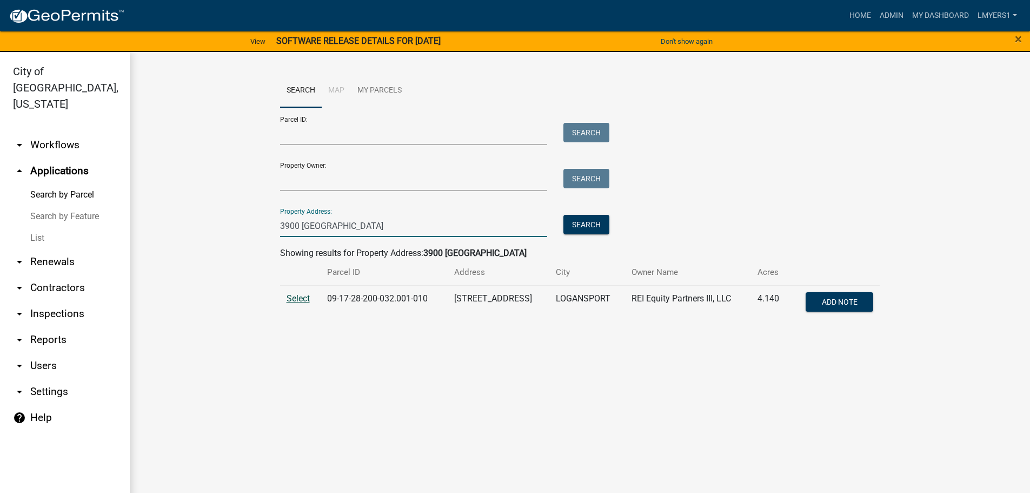
type input "3900 [GEOGRAPHIC_DATA]"
click at [306, 299] on span "Select" at bounding box center [298, 298] width 23 height 10
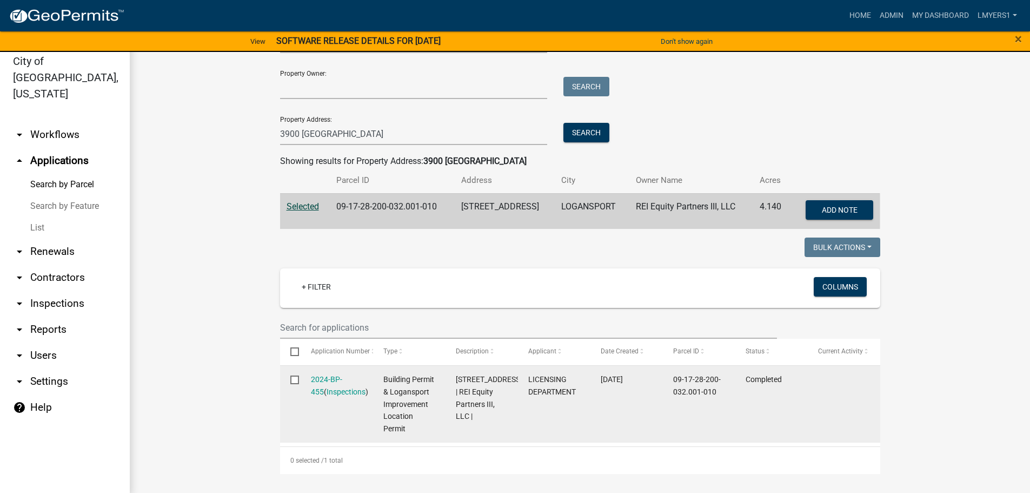
scroll to position [13, 0]
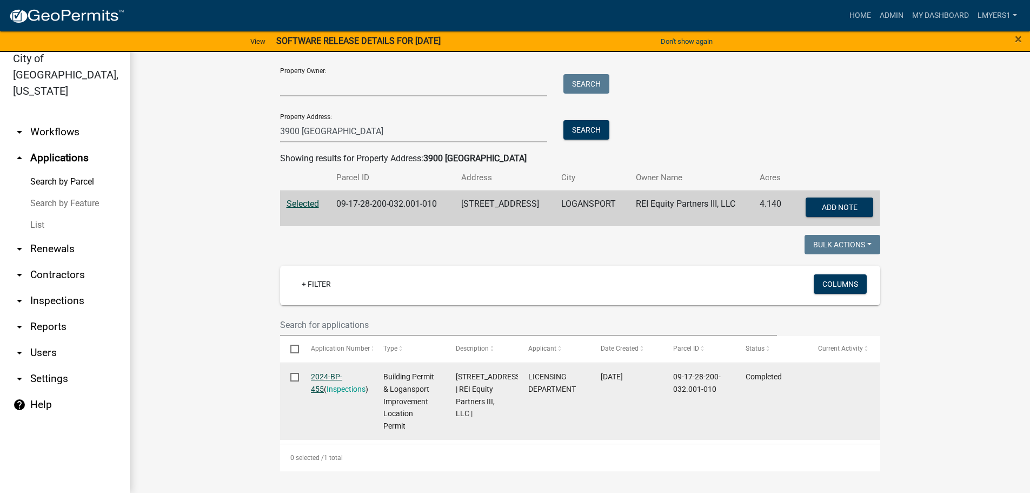
click at [338, 380] on link "2024-BP-455" at bounding box center [326, 382] width 31 height 21
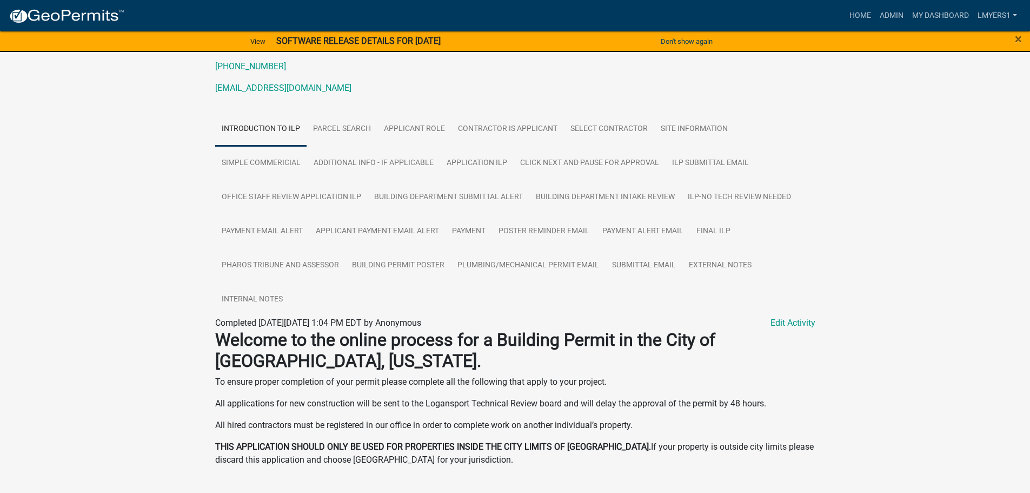
scroll to position [187, 0]
